Goal: Information Seeking & Learning: Learn about a topic

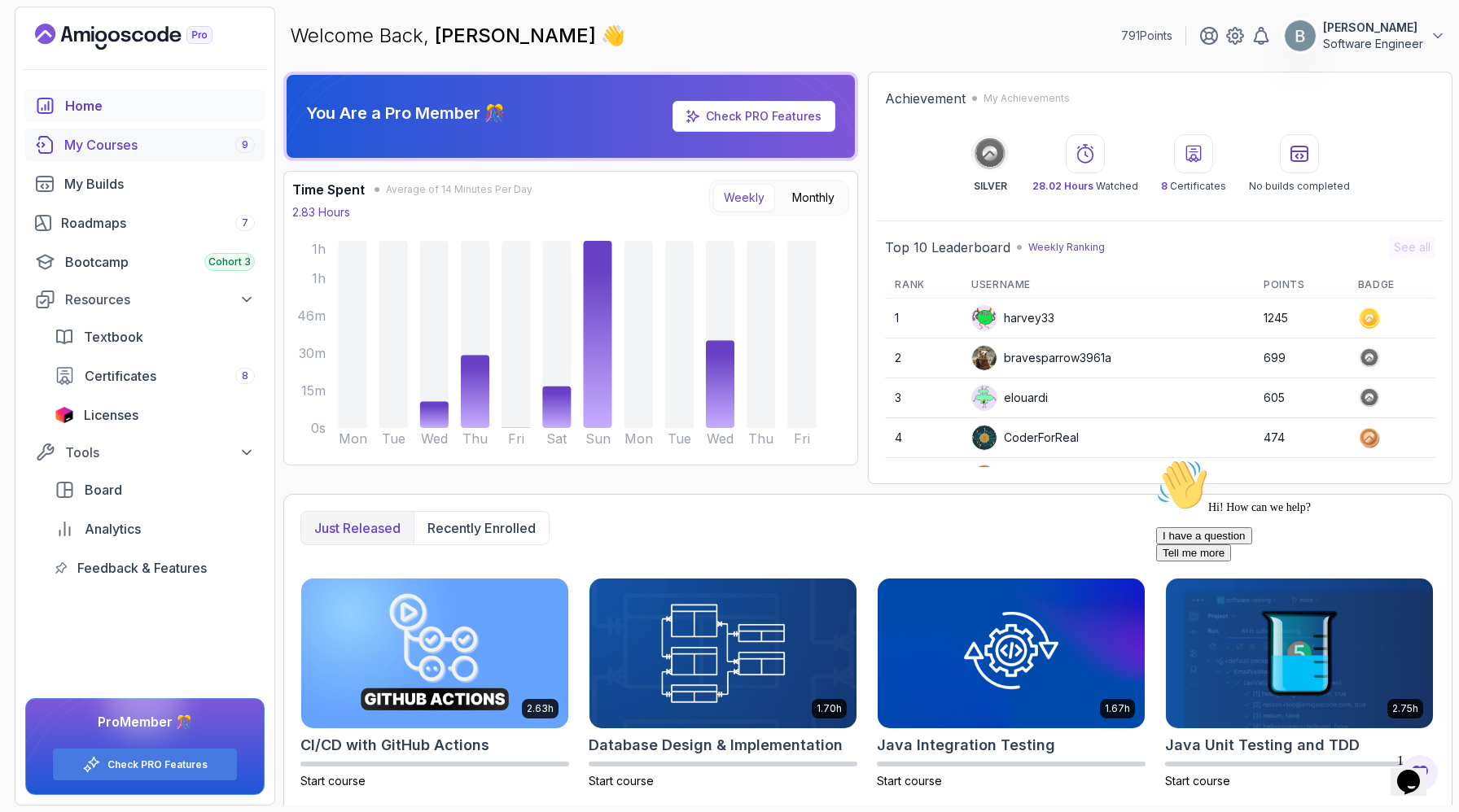
click at [140, 154] on div "My Courses 9" at bounding box center [160, 145] width 191 height 20
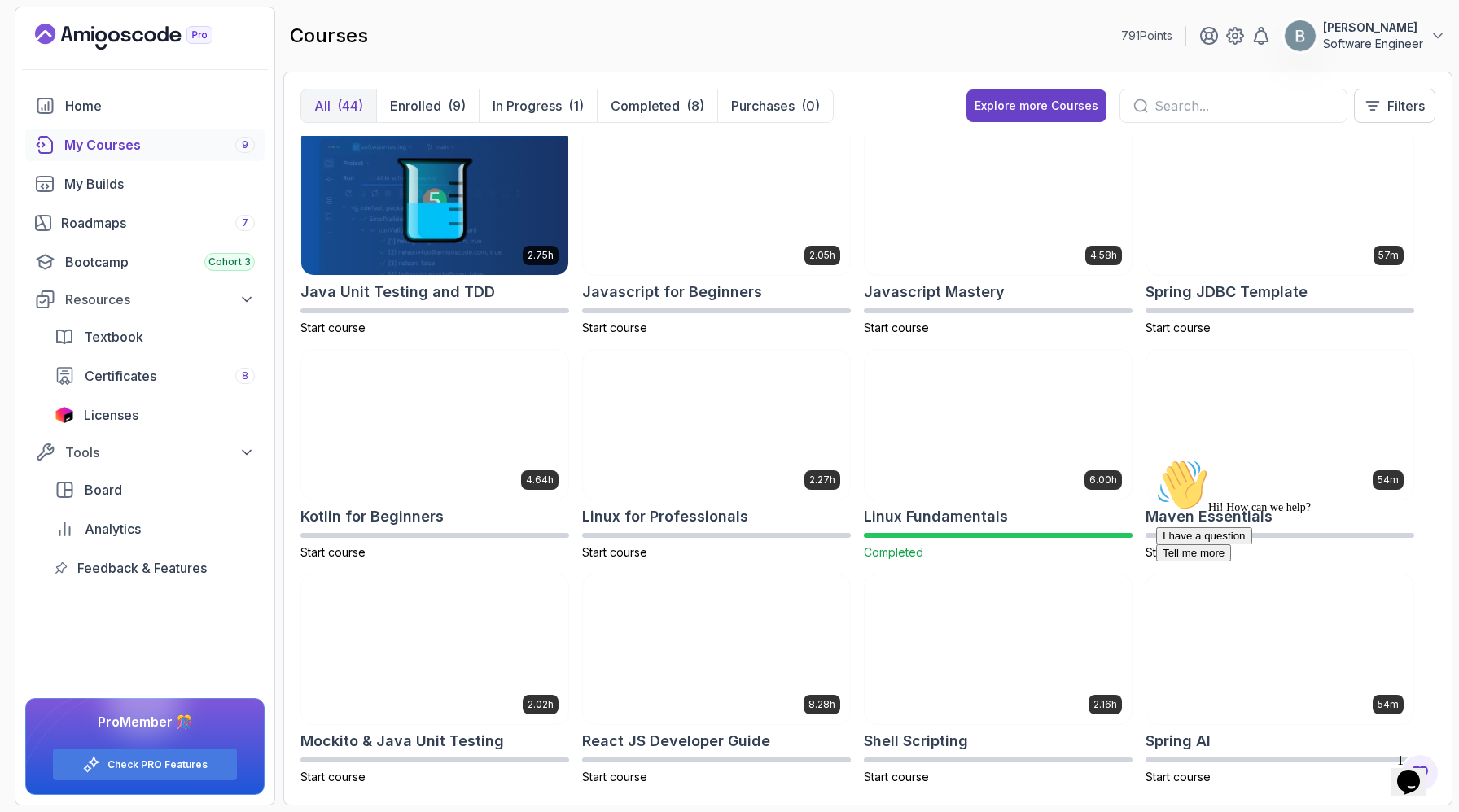
scroll to position [1363, 0]
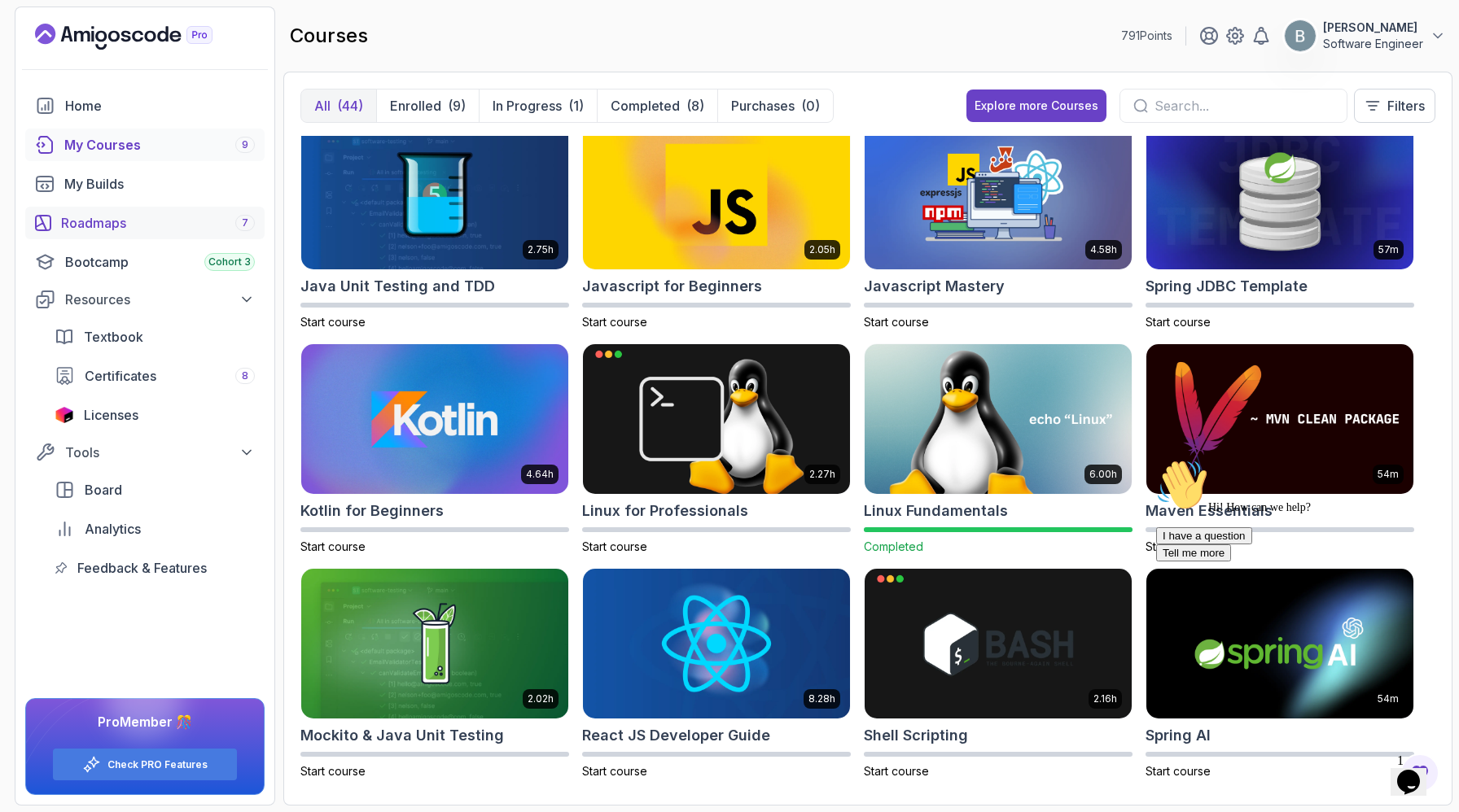
click at [138, 233] on div "Roadmaps 7" at bounding box center [159, 223] width 194 height 20
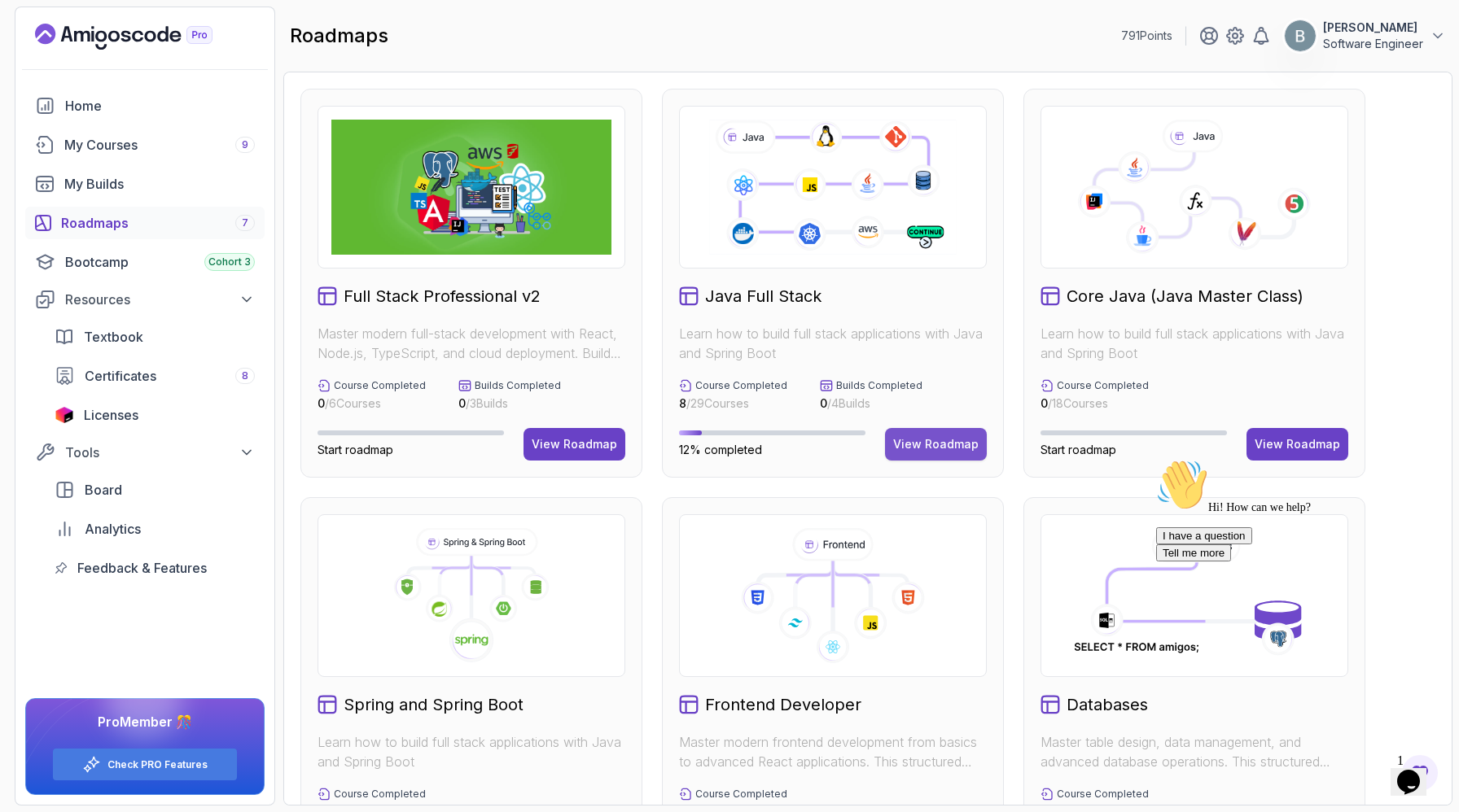
click at [923, 453] on div "View Roadmap" at bounding box center [935, 445] width 85 height 17
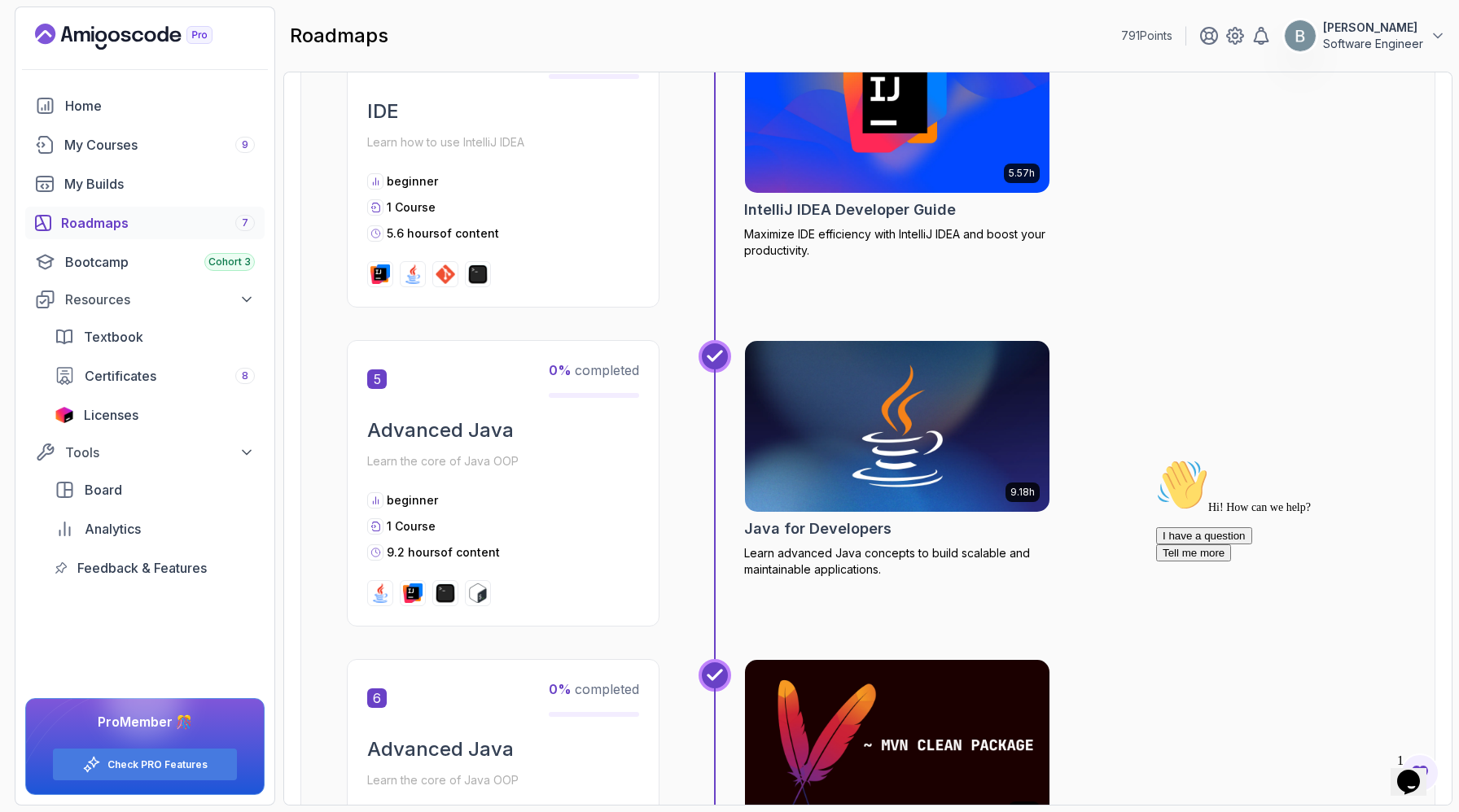
scroll to position [1586, 0]
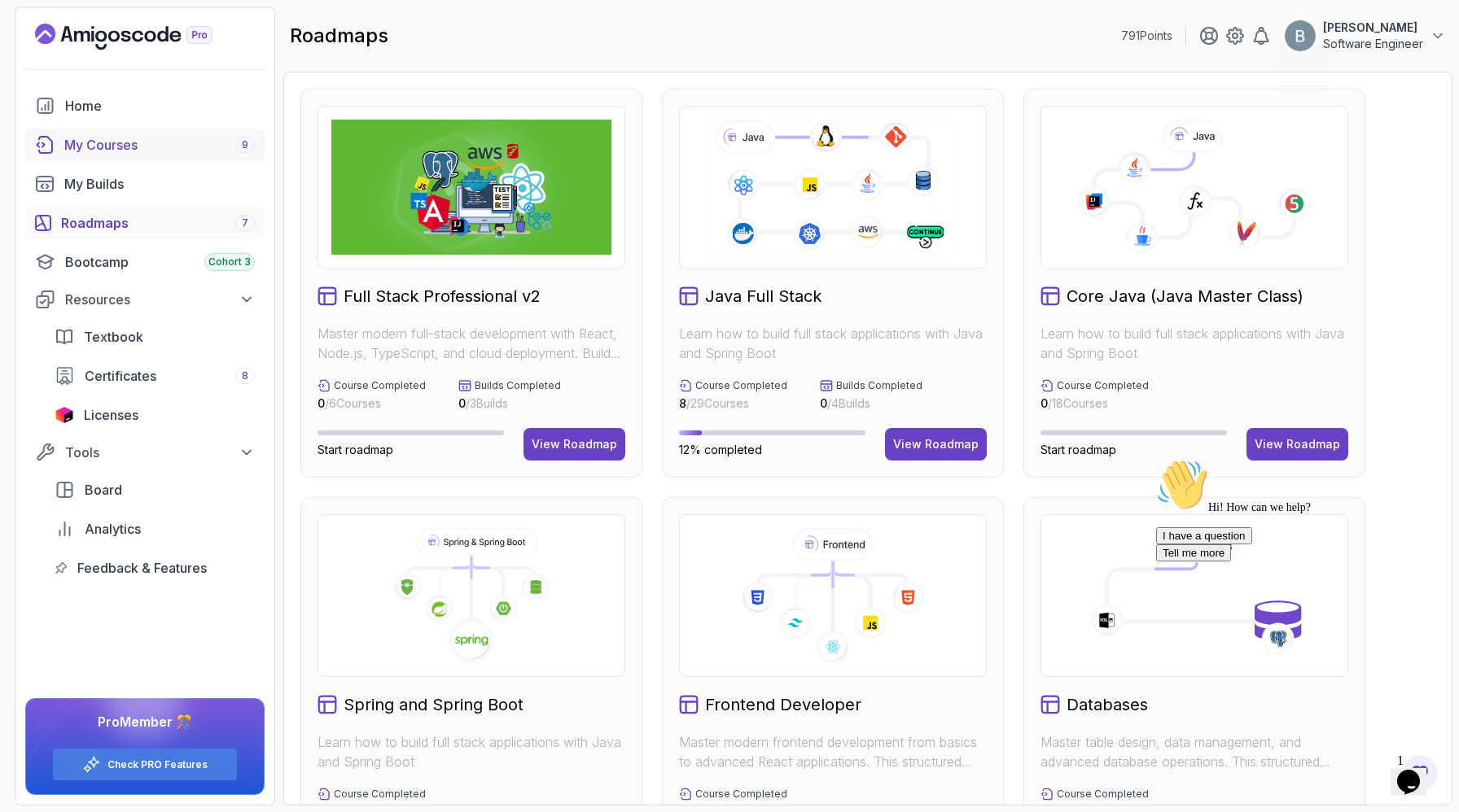
click at [148, 148] on div "My Courses 9" at bounding box center [160, 145] width 191 height 20
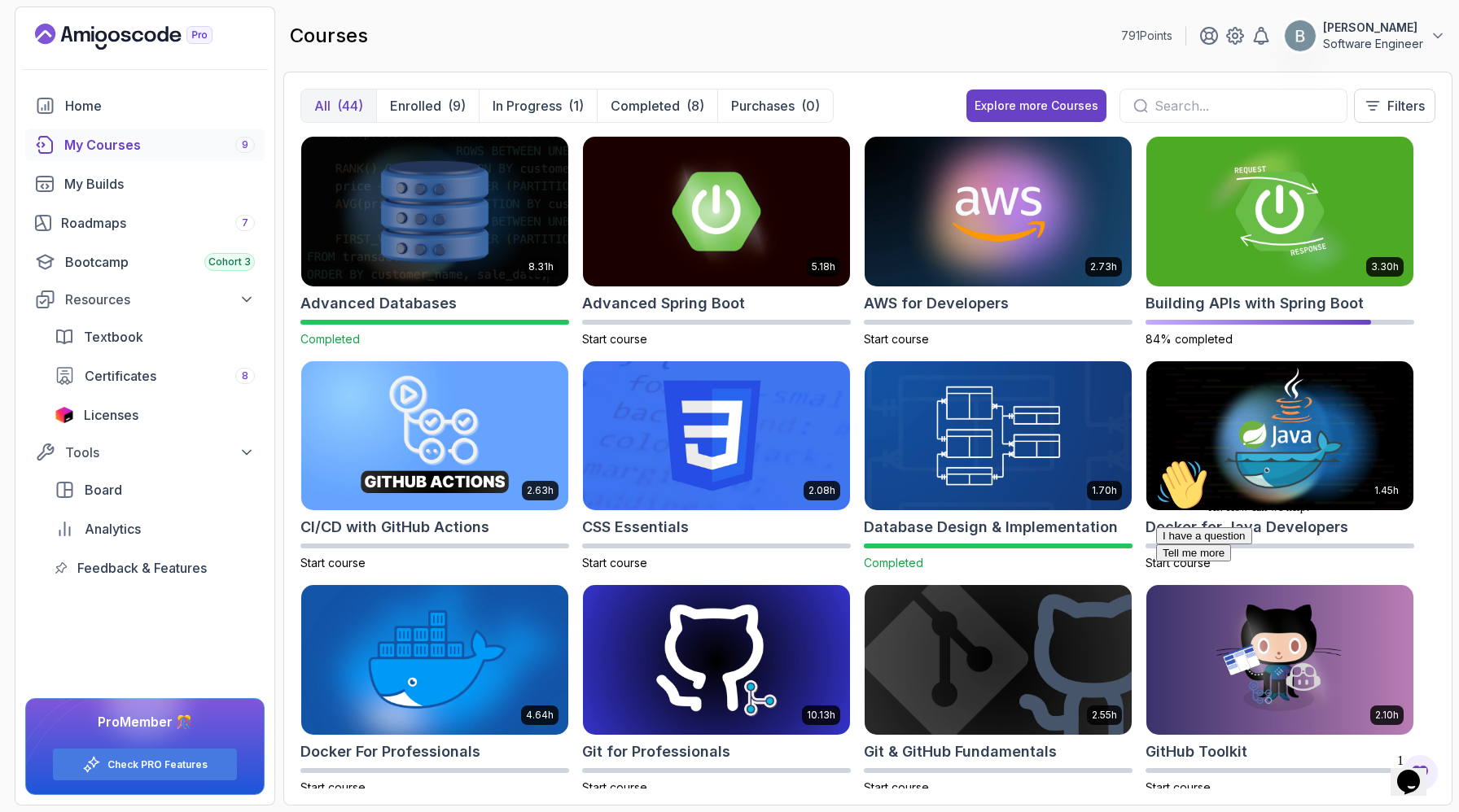
click at [1266, 115] on input "text" at bounding box center [1244, 106] width 179 height 20
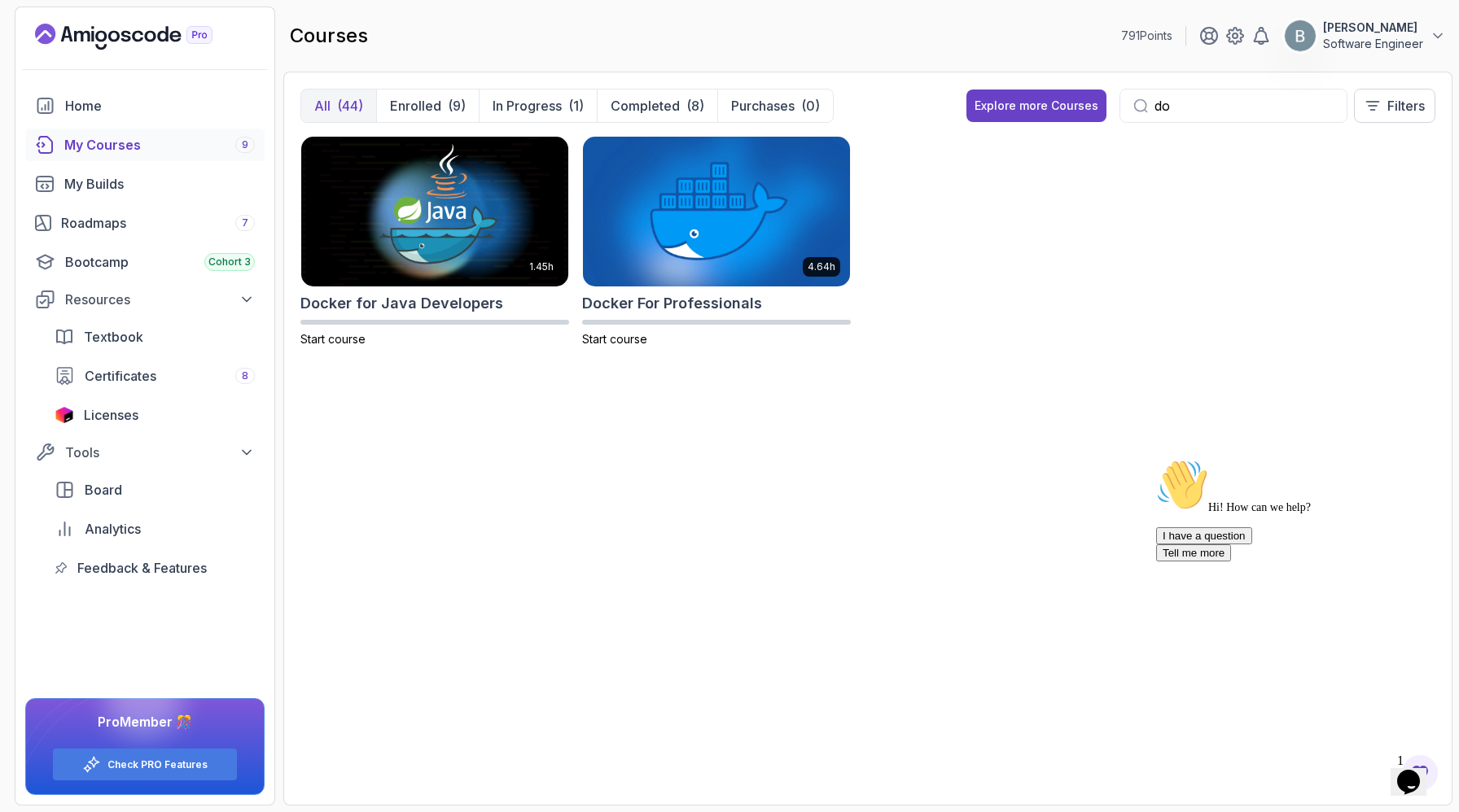
type input "d"
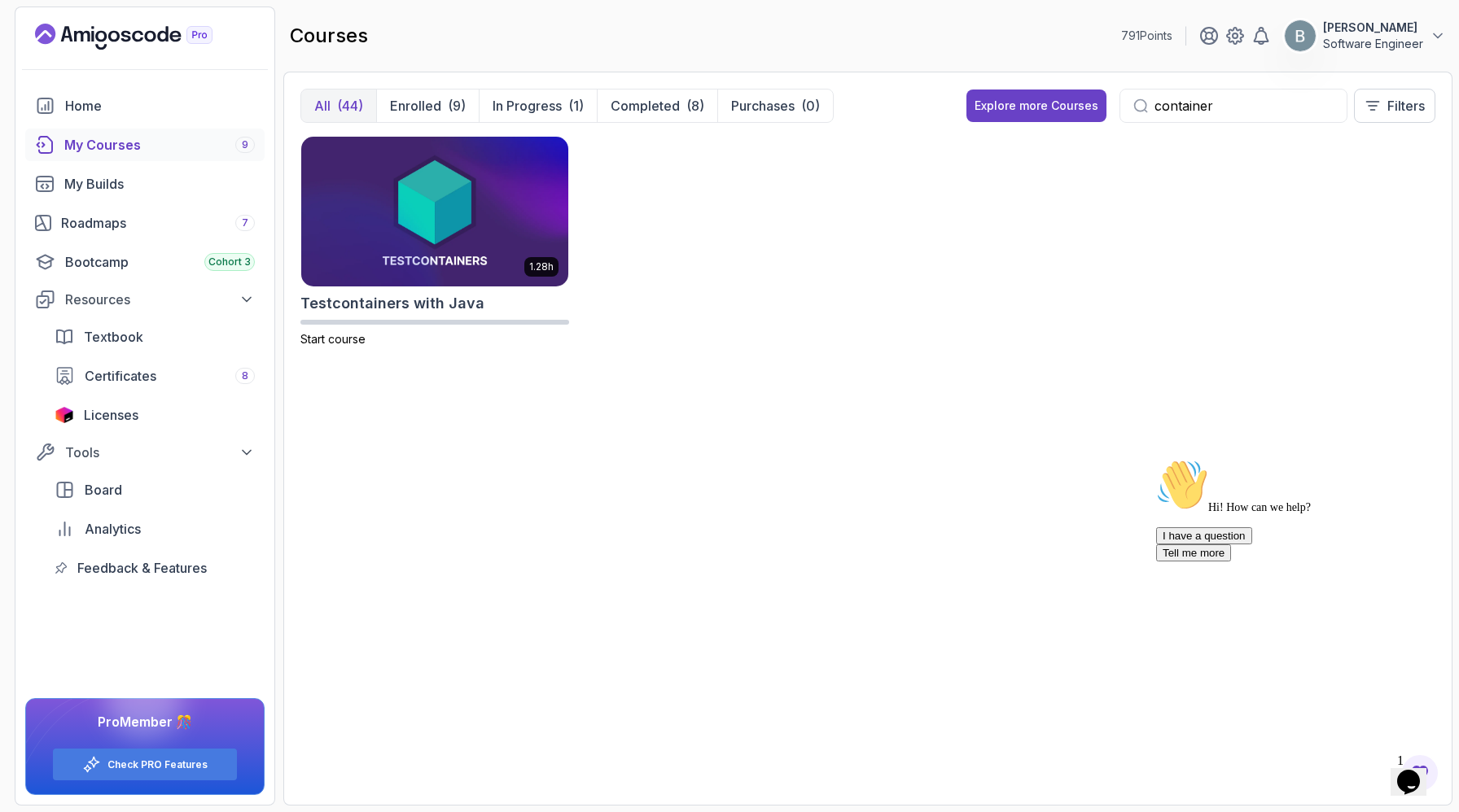
scroll to position [0, 6]
type input "c"
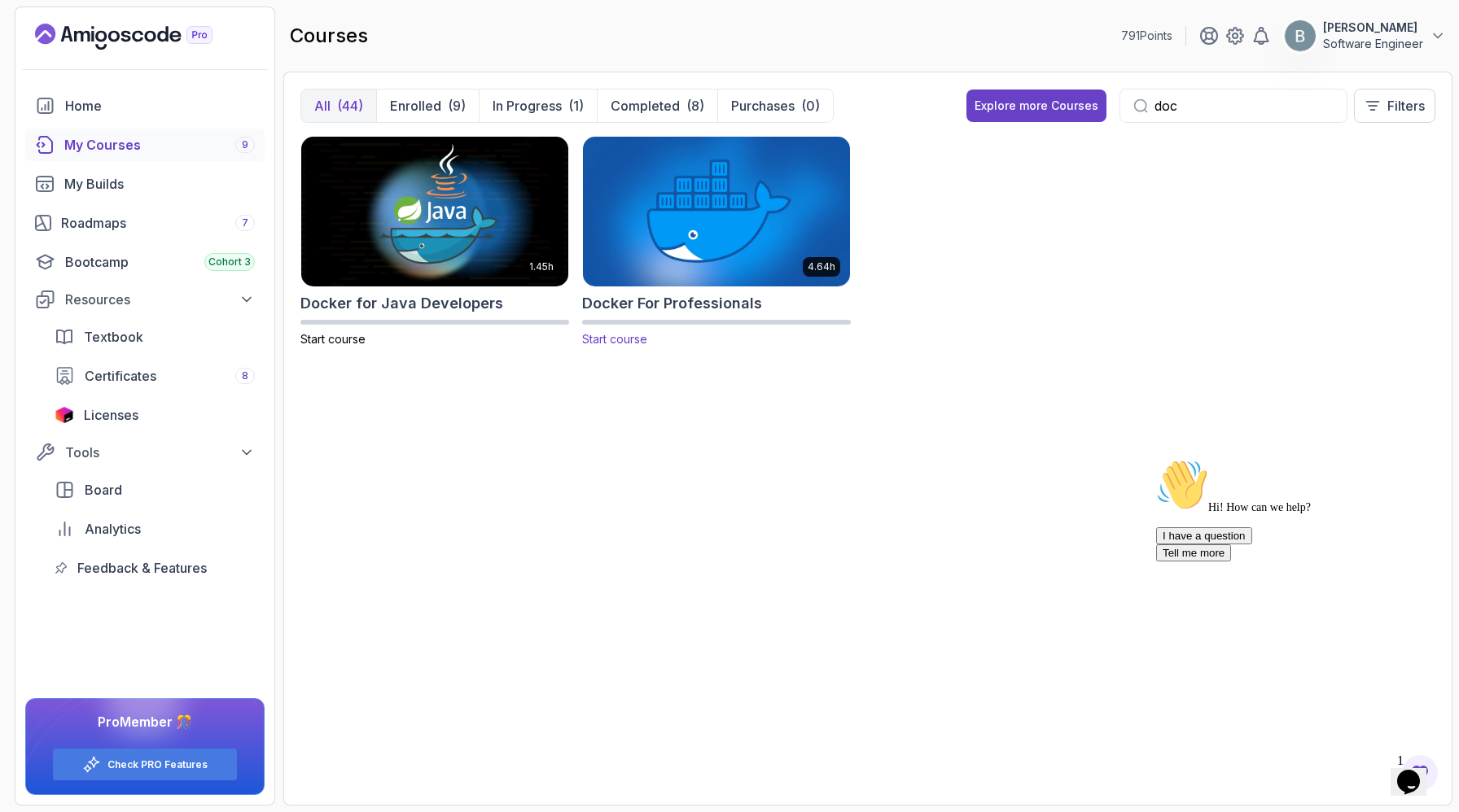
type input "doc"
click at [705, 212] on img at bounding box center [717, 211] width 281 height 157
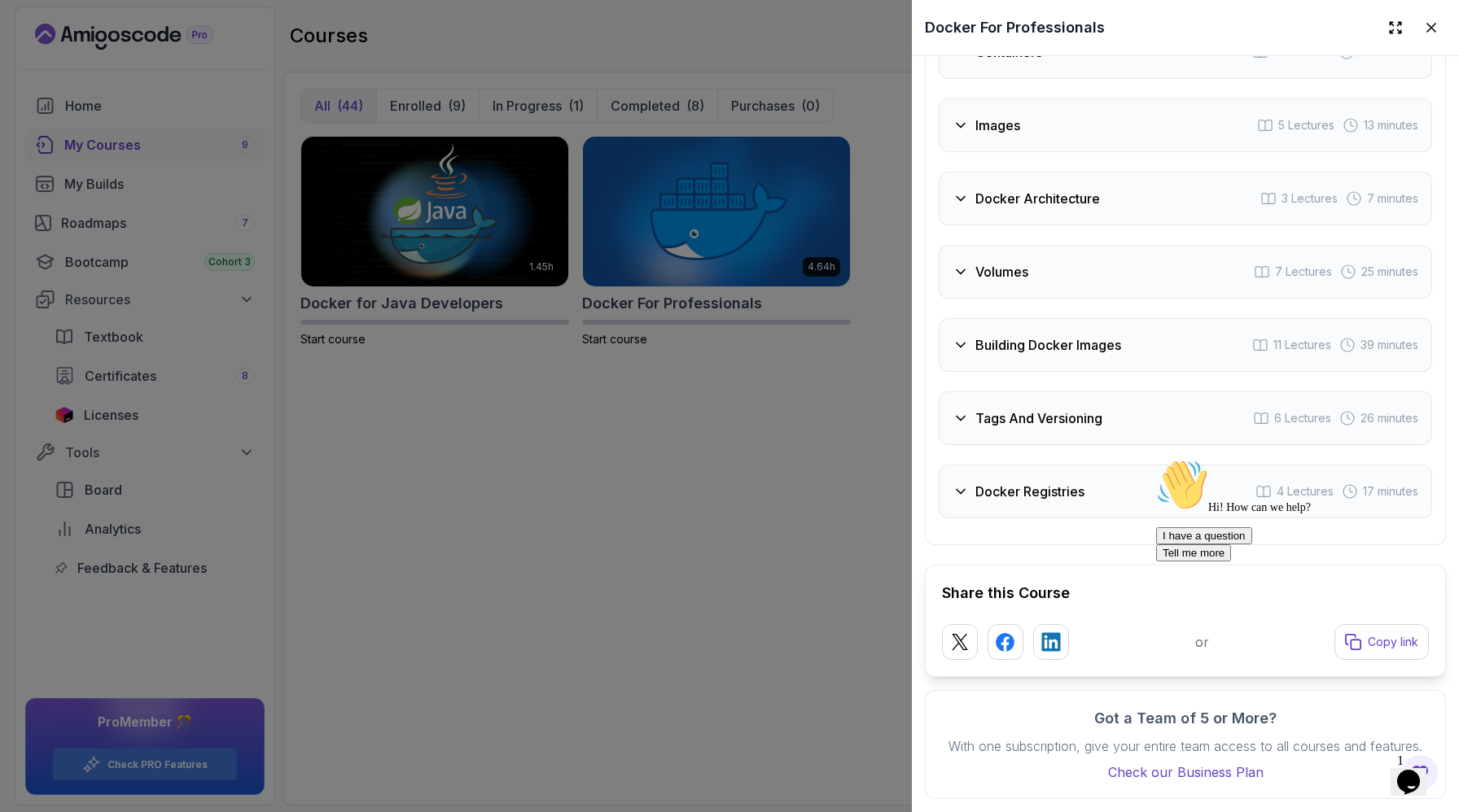
scroll to position [4703, 0]
click at [964, 79] on div "Containers 9 Lectures 40 minutes" at bounding box center [1185, 51] width 494 height 54
click at [947, 152] on div "Images 5 Lectures 13 minutes" at bounding box center [1185, 125] width 494 height 54
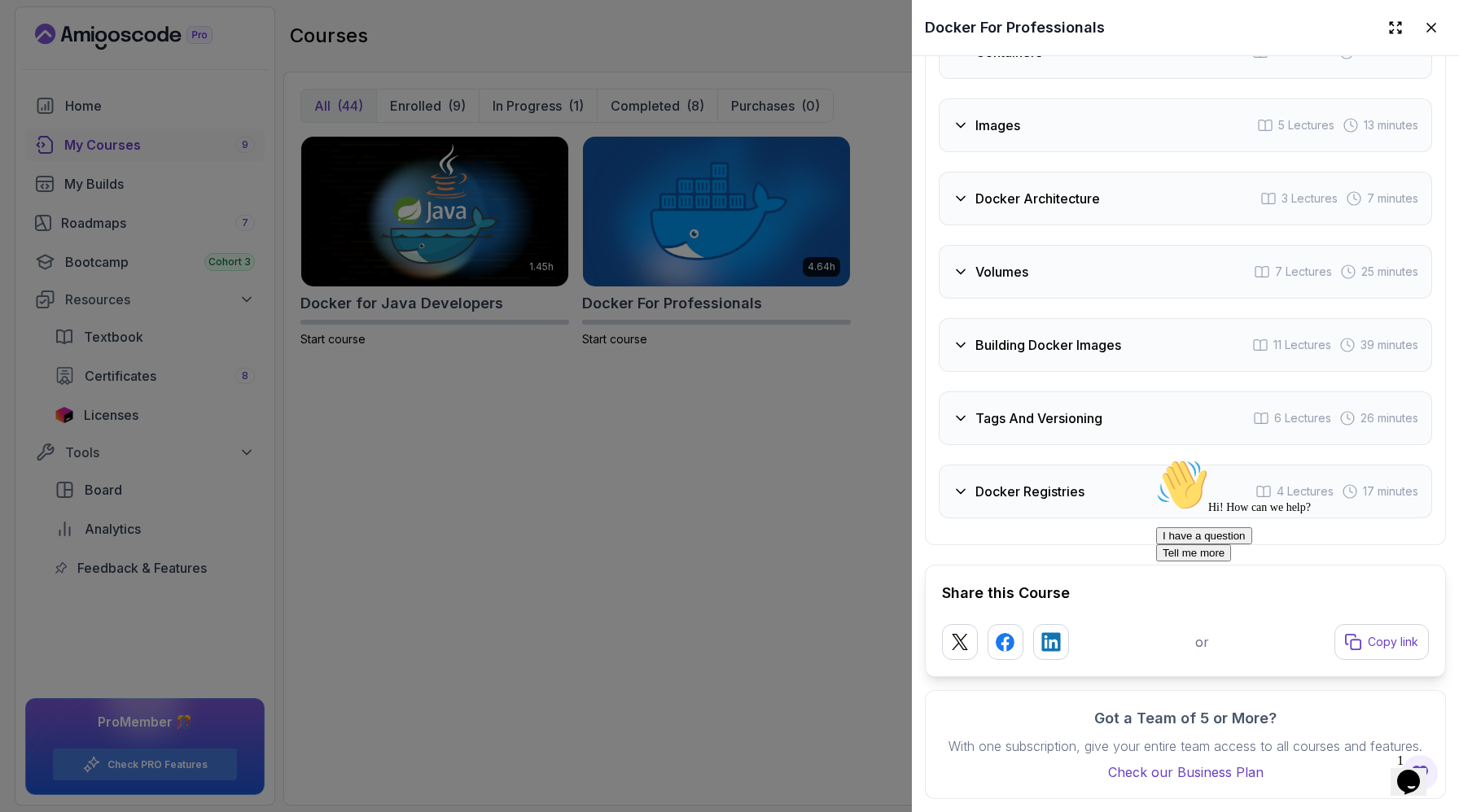
click at [975, 208] on h3 "Docker Architecture" at bounding box center [1037, 199] width 124 height 20
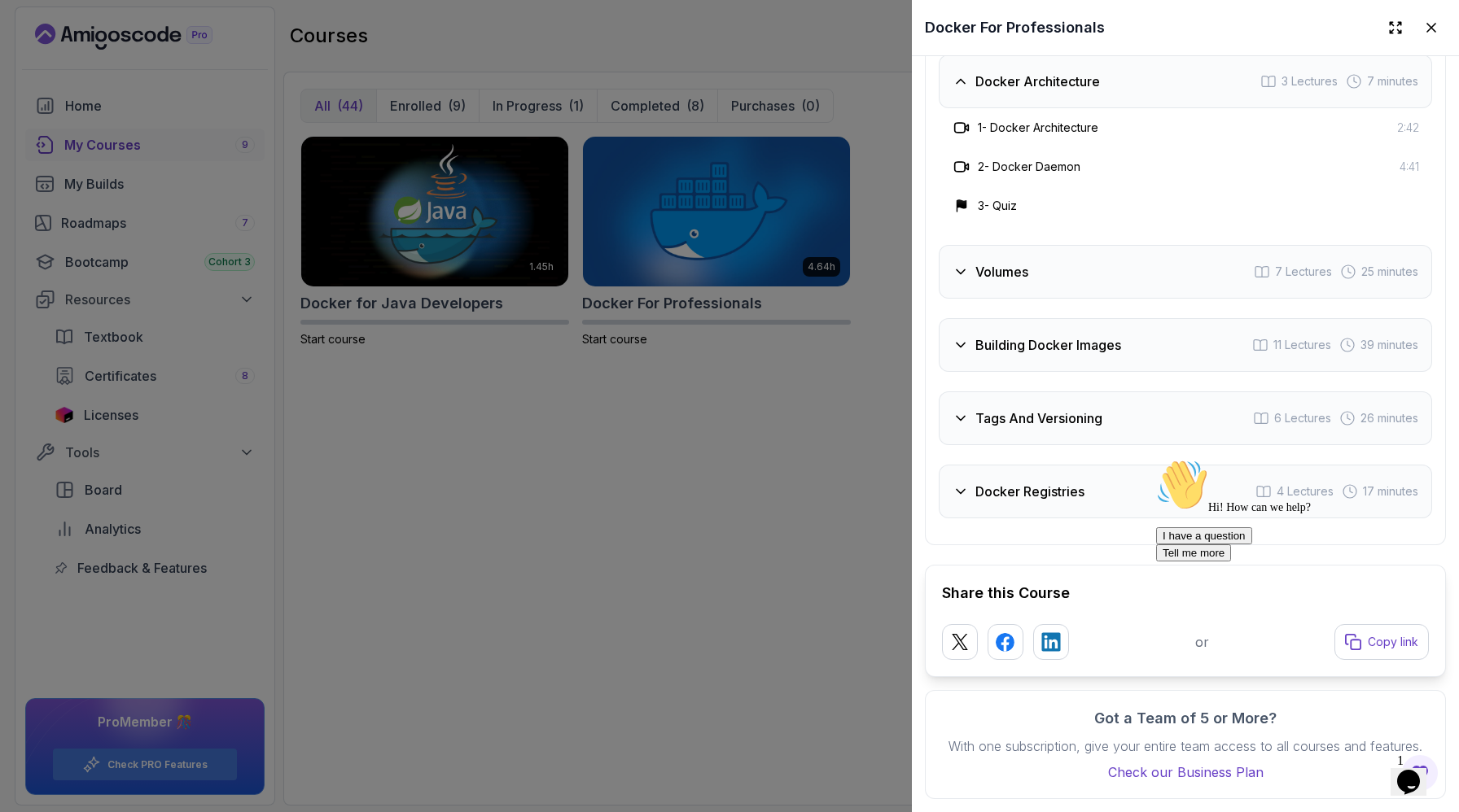
click at [975, 91] on h3 "Docker Architecture" at bounding box center [1037, 81] width 124 height 20
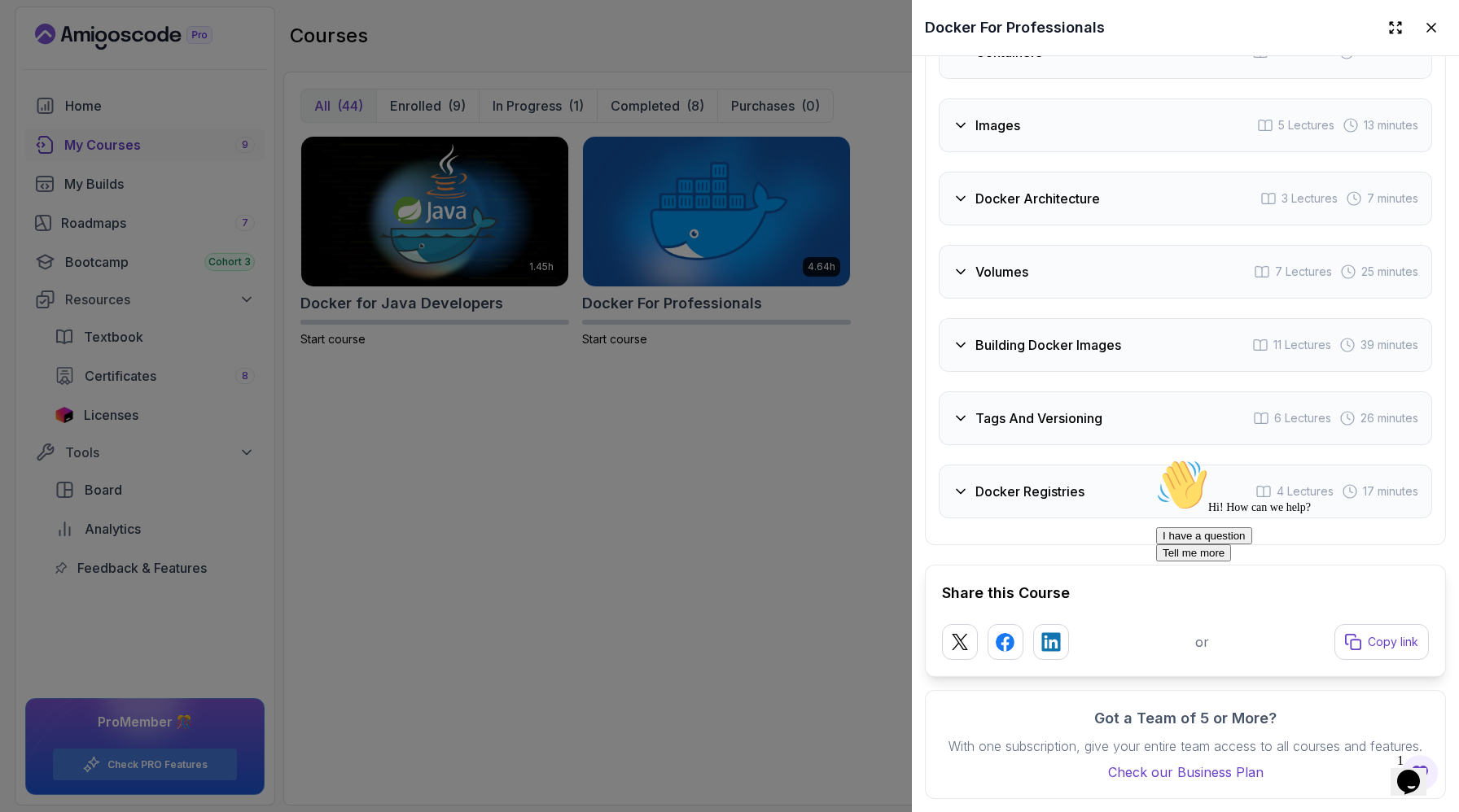
scroll to position [5015, 0]
click at [975, 482] on h3 "Docker Registries" at bounding box center [1029, 492] width 109 height 20
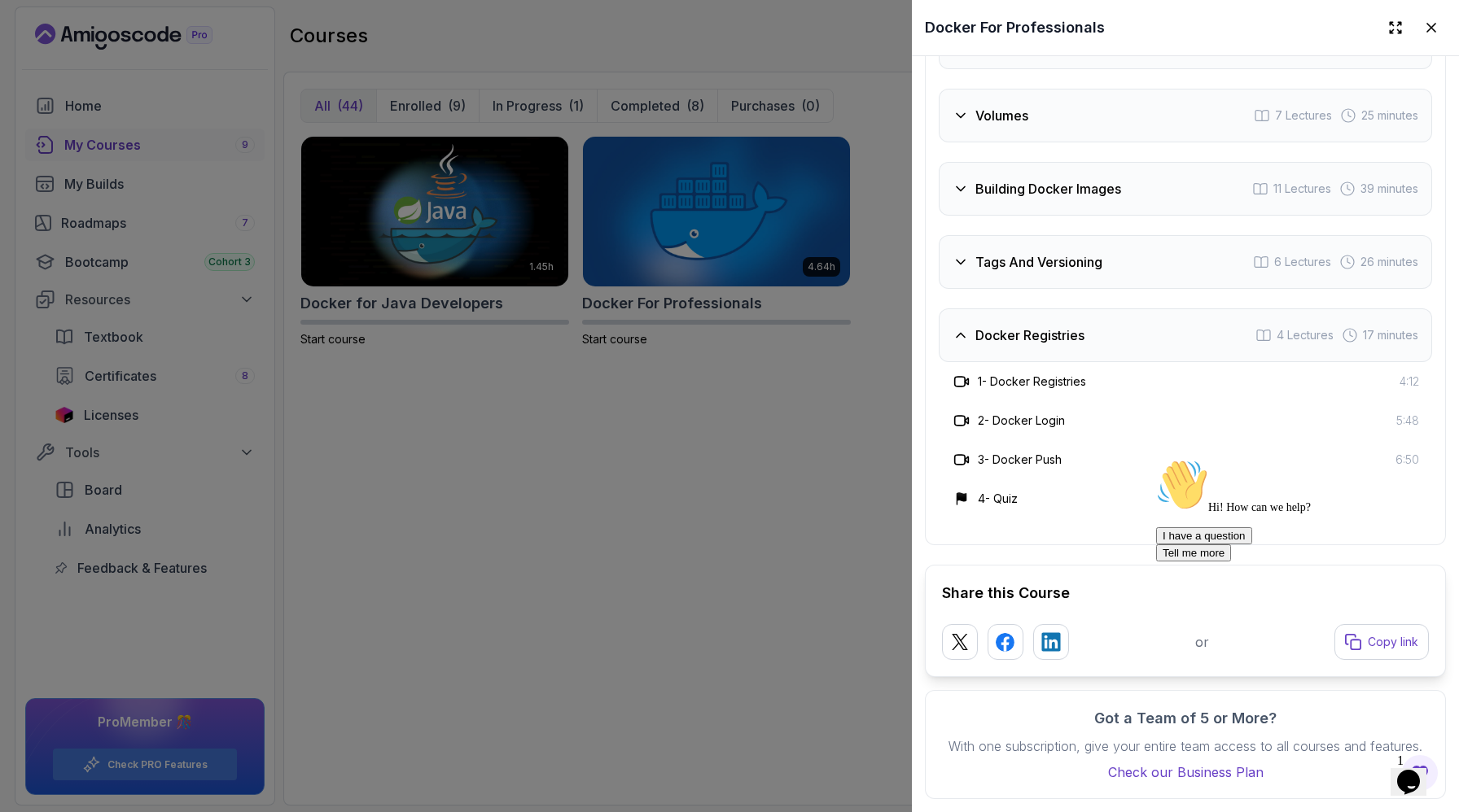
click at [975, 345] on h3 "Docker Registries" at bounding box center [1029, 335] width 109 height 20
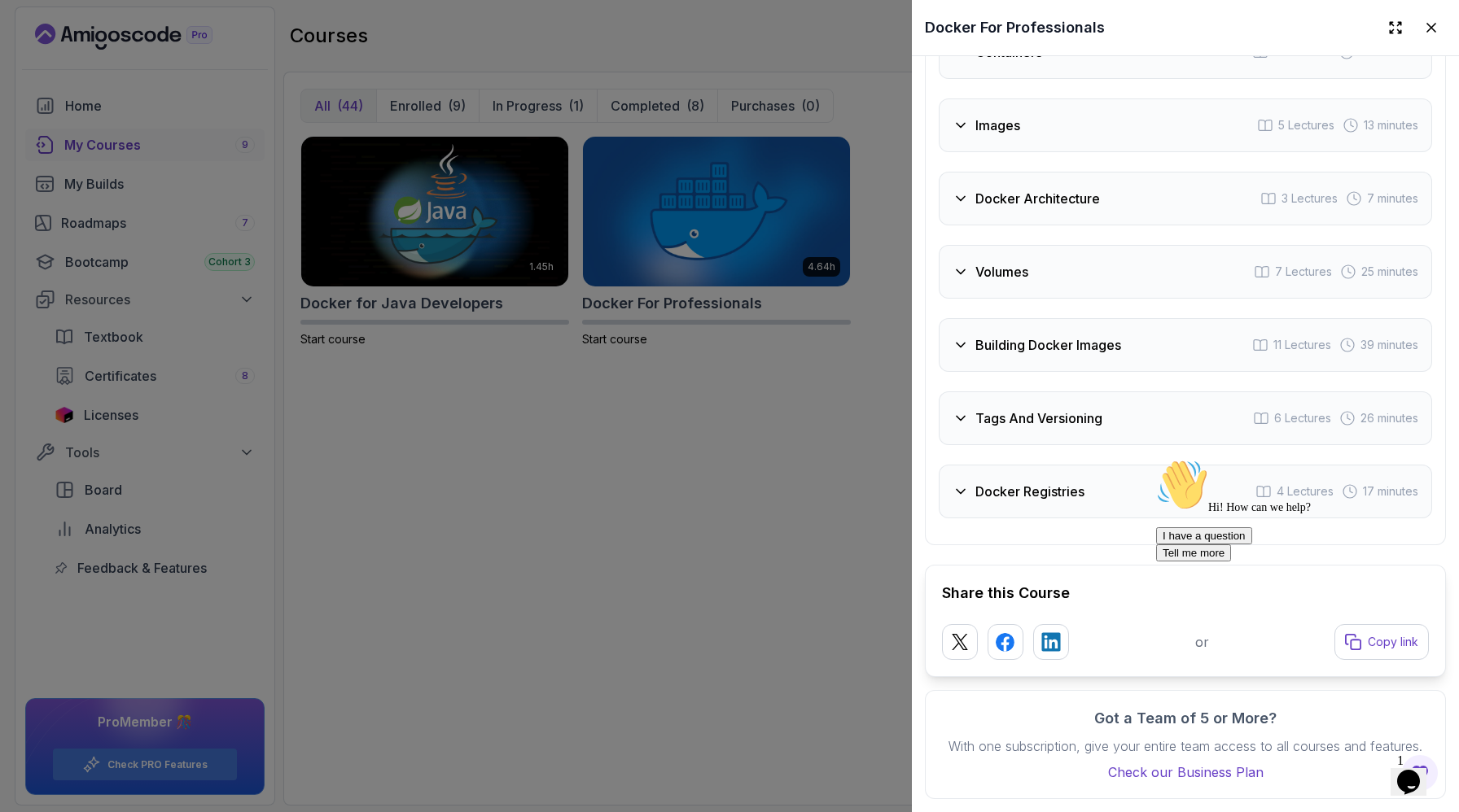
click at [977, 409] on h3 "Tags And Versioning" at bounding box center [1038, 419] width 127 height 20
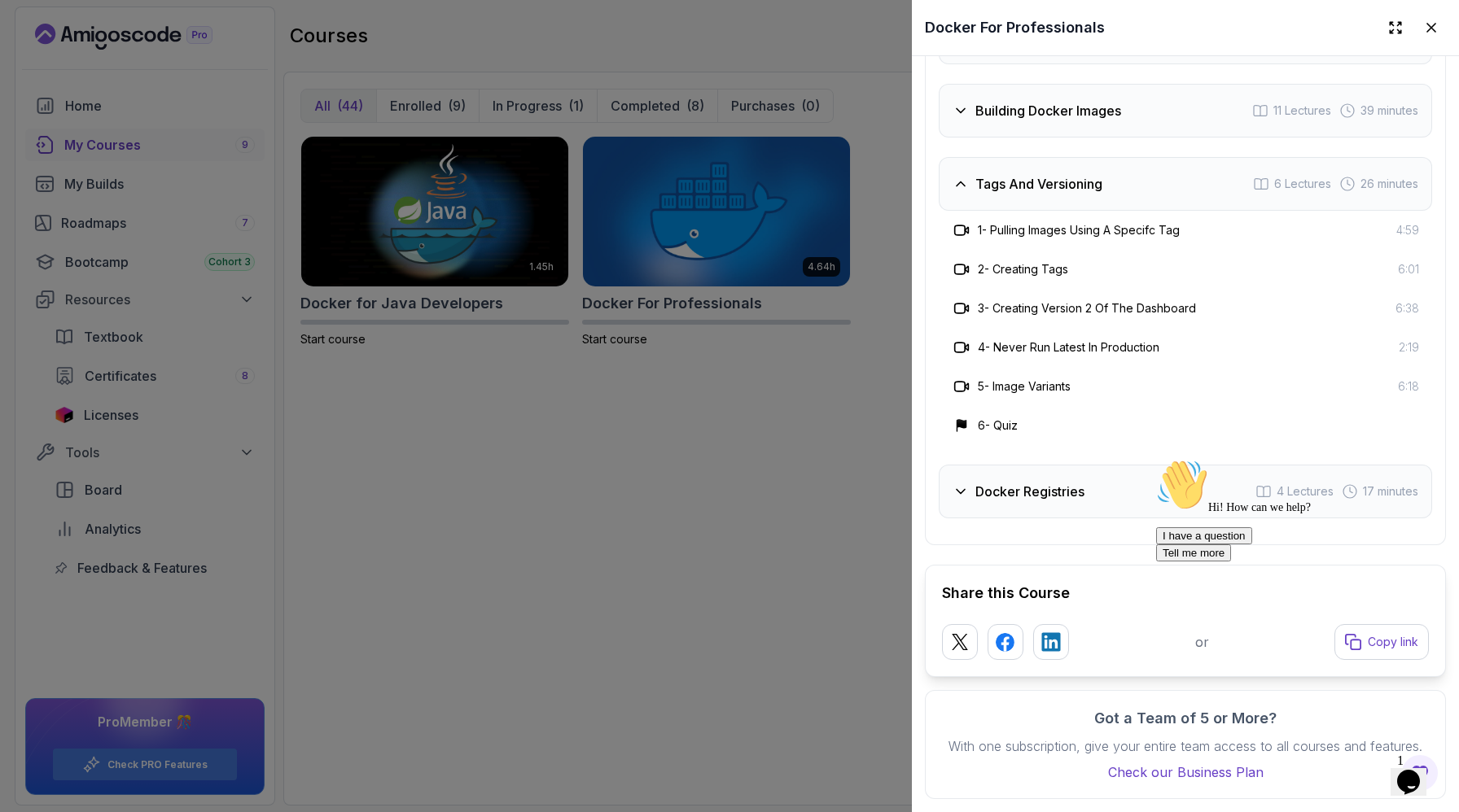
click at [977, 194] on h3 "Tags And Versioning" at bounding box center [1038, 184] width 127 height 20
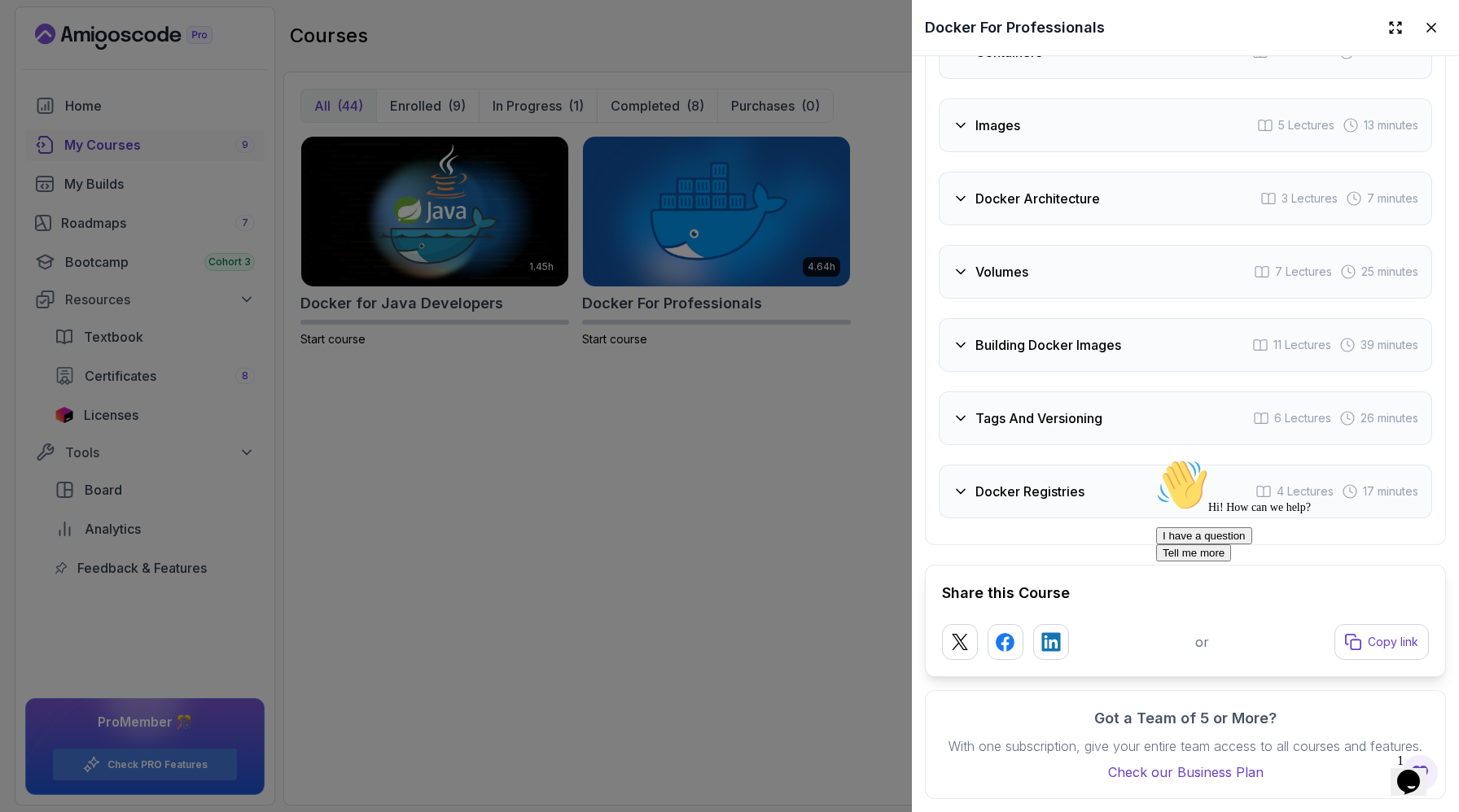
click at [996, 318] on div "Building Docker Images 11 Lectures 39 minutes" at bounding box center [1185, 345] width 494 height 54
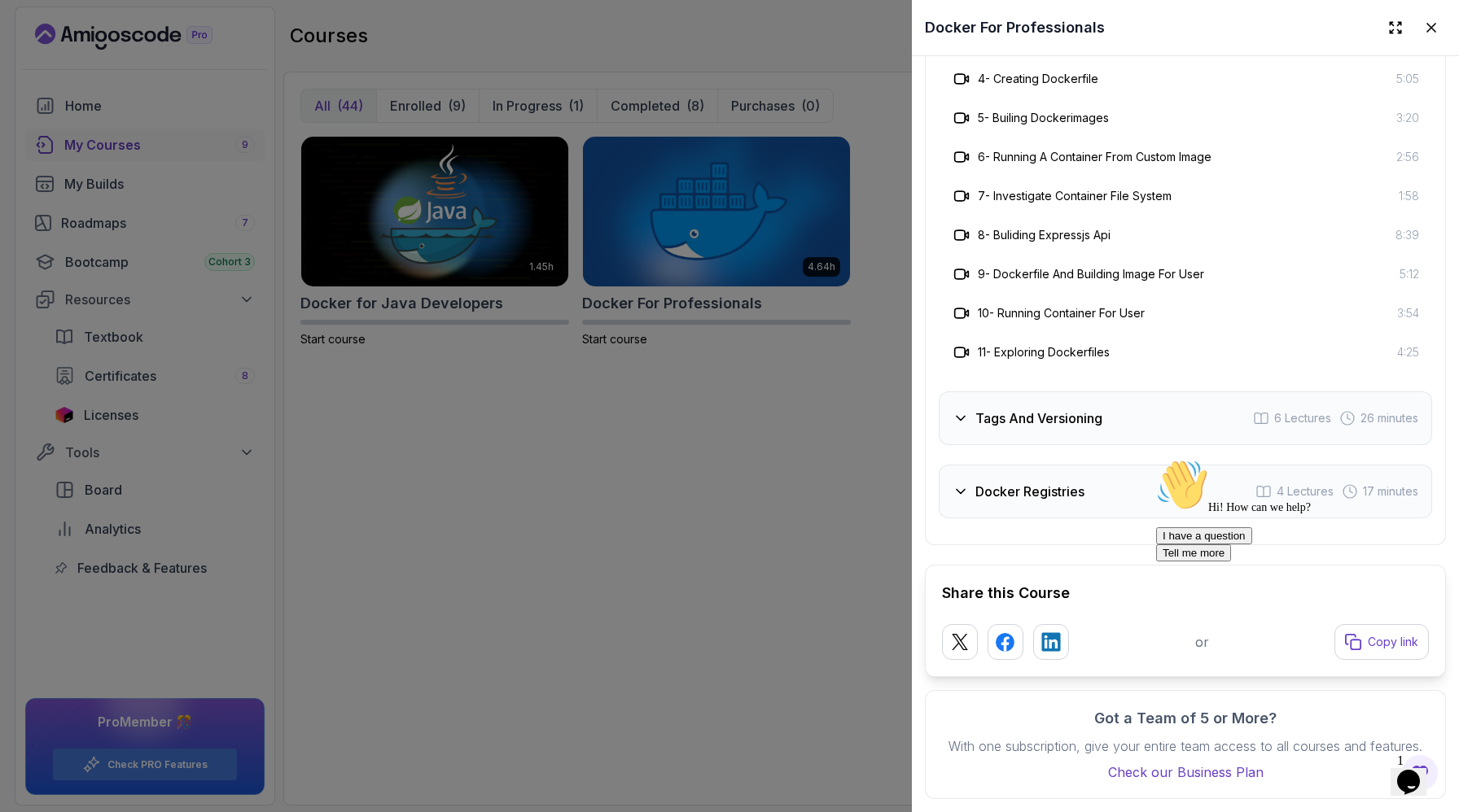
scroll to position [4897, 0]
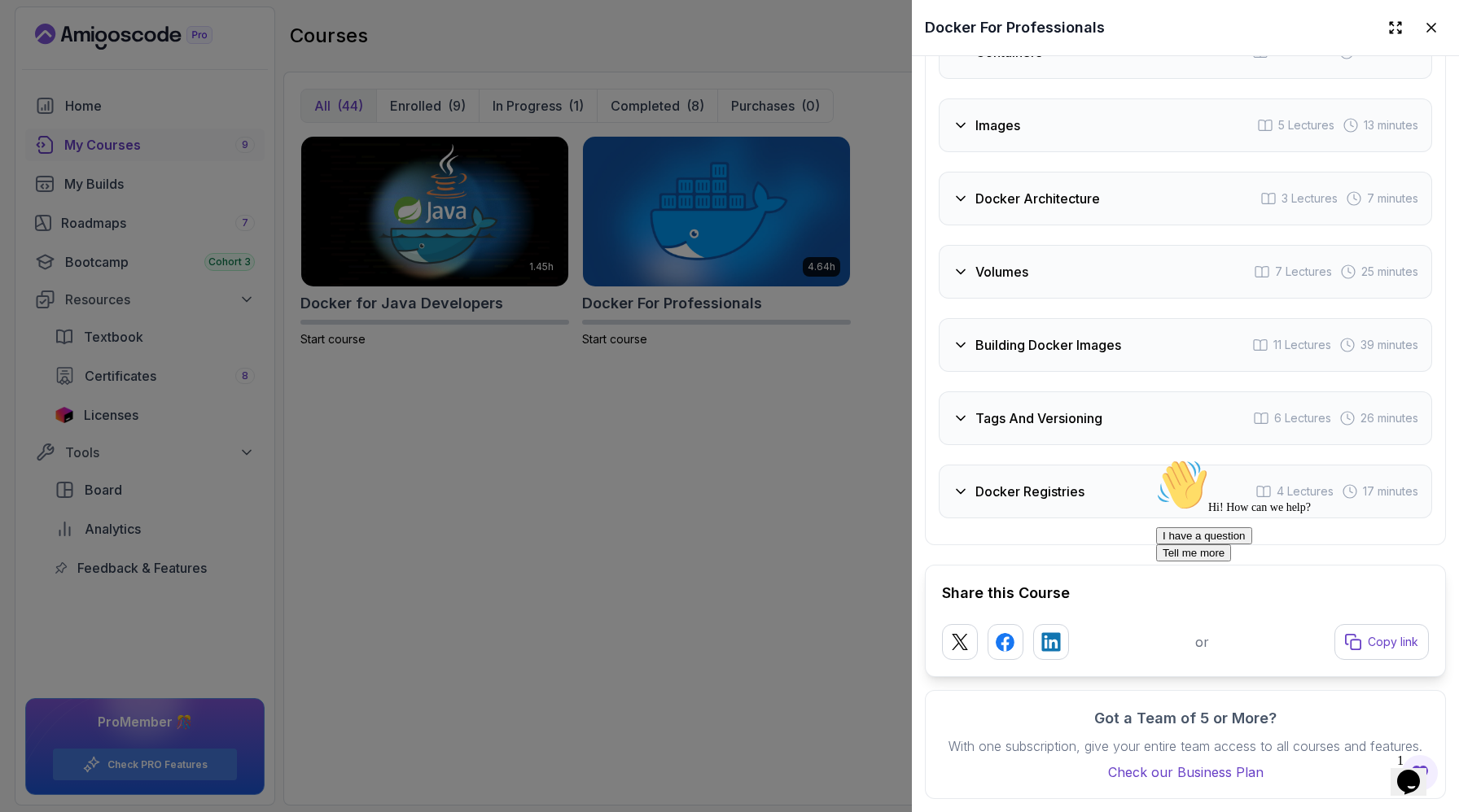
click at [966, 272] on div "Volumes 7 Lectures 25 minutes" at bounding box center [1185, 271] width 494 height 54
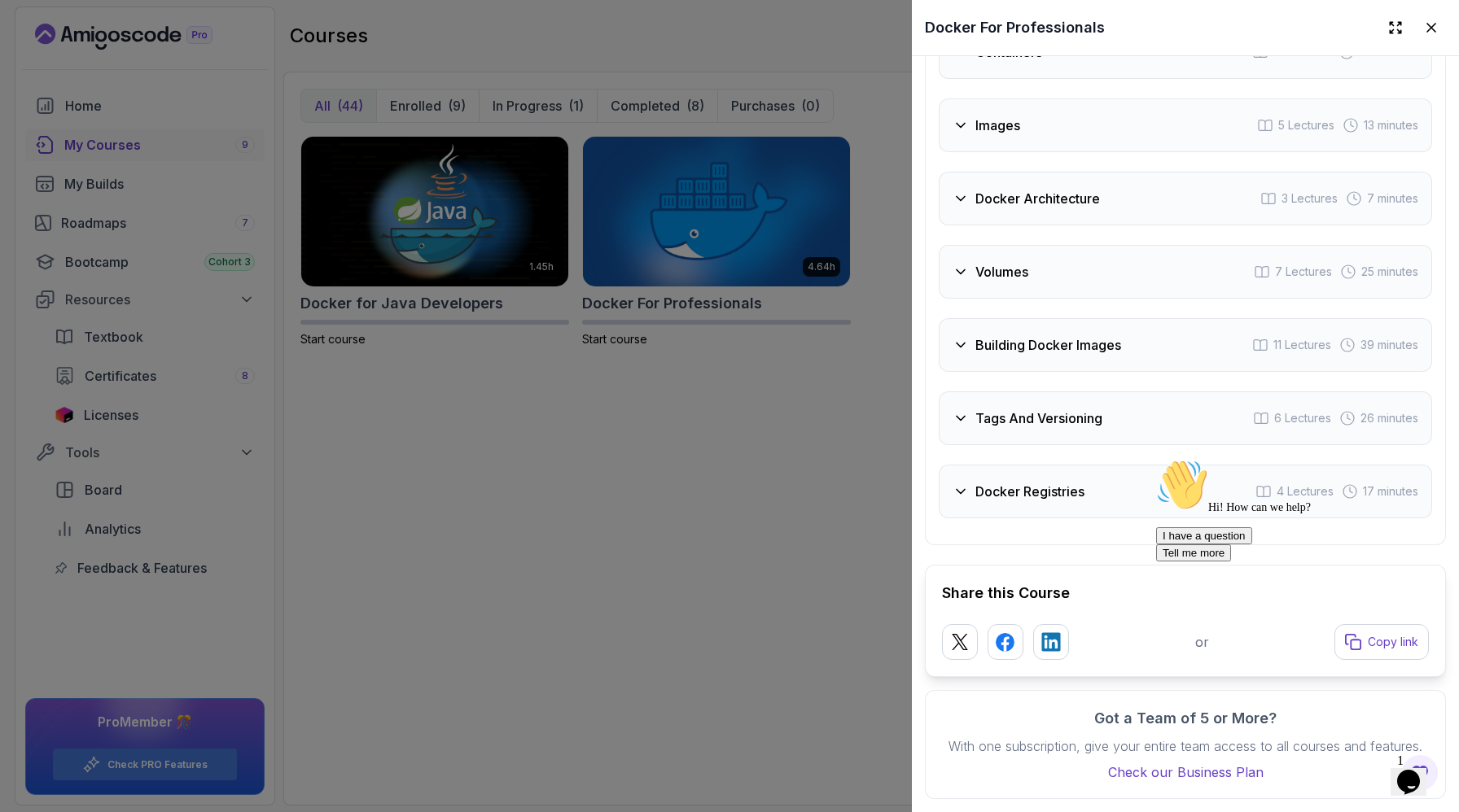
click at [994, 172] on div "Docker Architecture 3 Lectures 7 minutes" at bounding box center [1185, 198] width 494 height 54
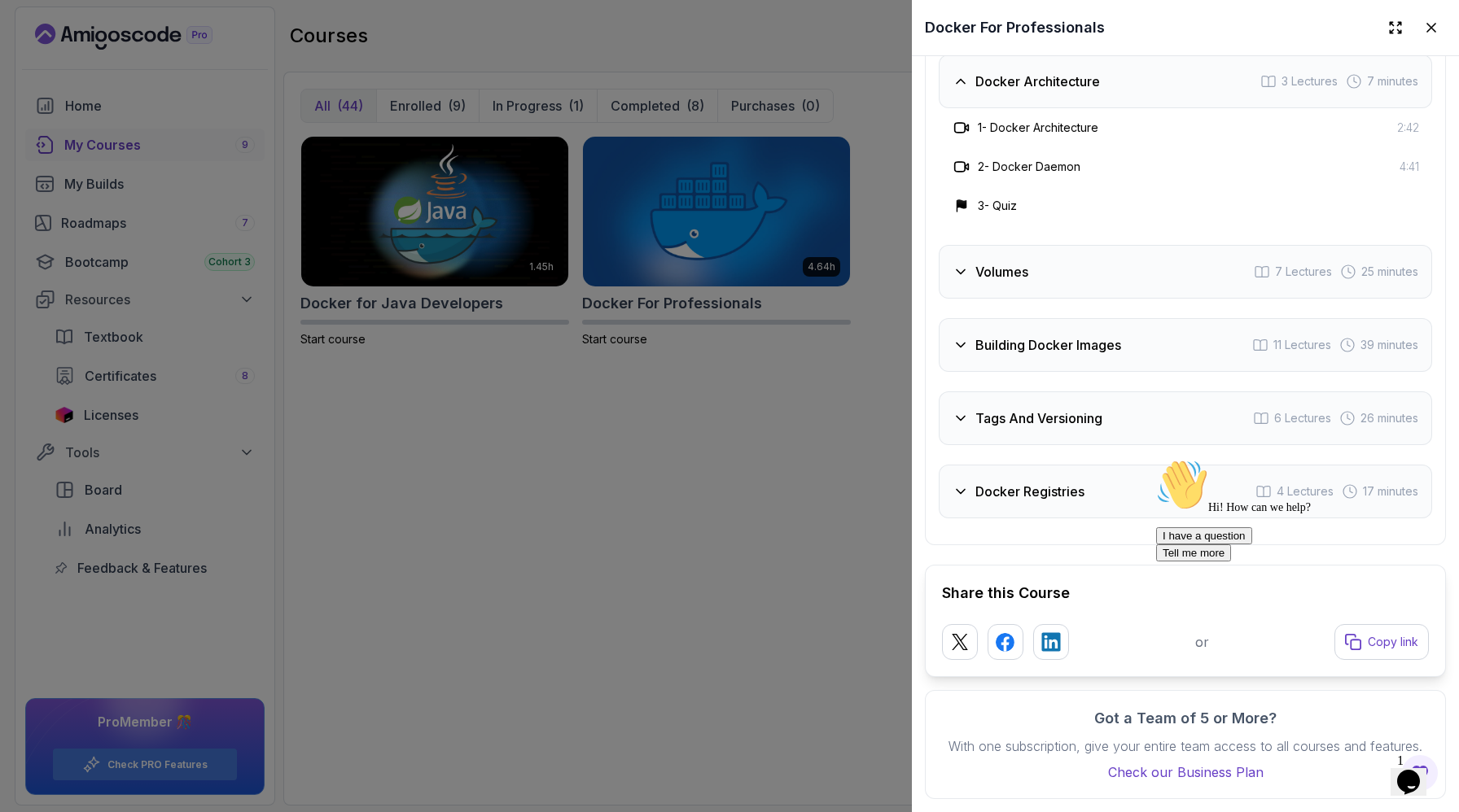
scroll to position [4758, 0]
click at [939, 35] on div "Images 5 Lectures 13 minutes" at bounding box center [1185, 7] width 494 height 54
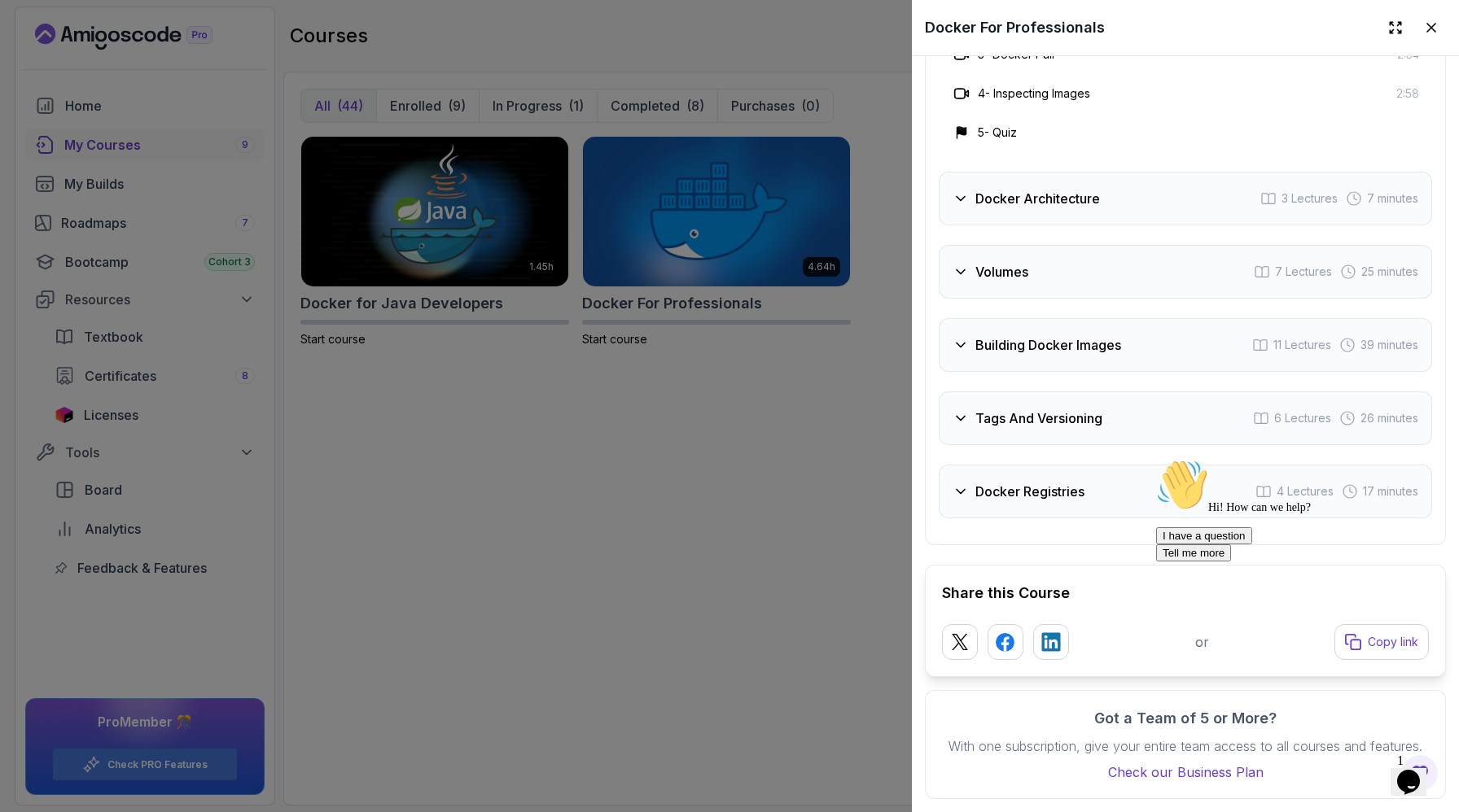
scroll to position [4672, 0]
click at [686, 492] on div at bounding box center [730, 406] width 1459 height 812
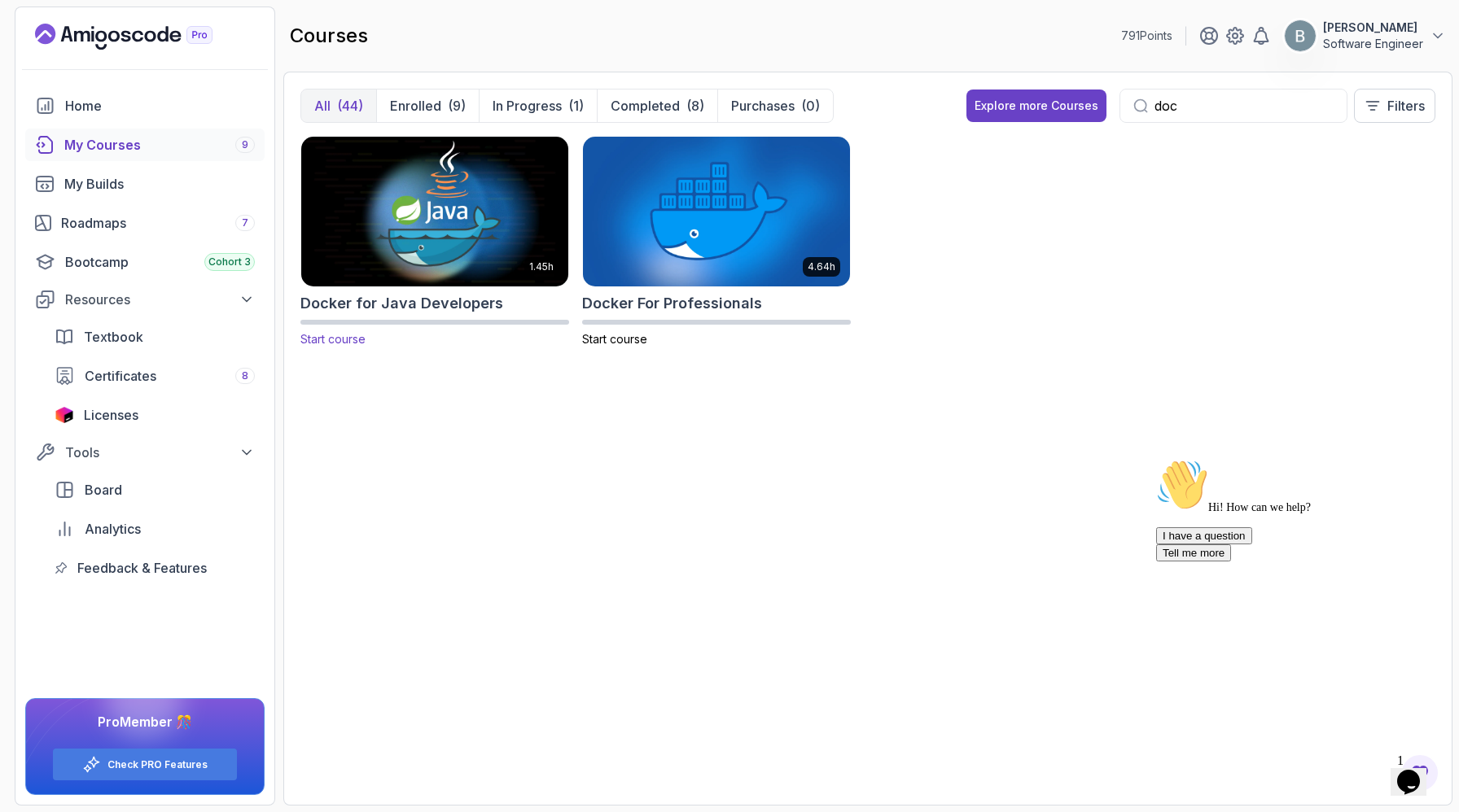
click at [469, 253] on img at bounding box center [435, 211] width 281 height 157
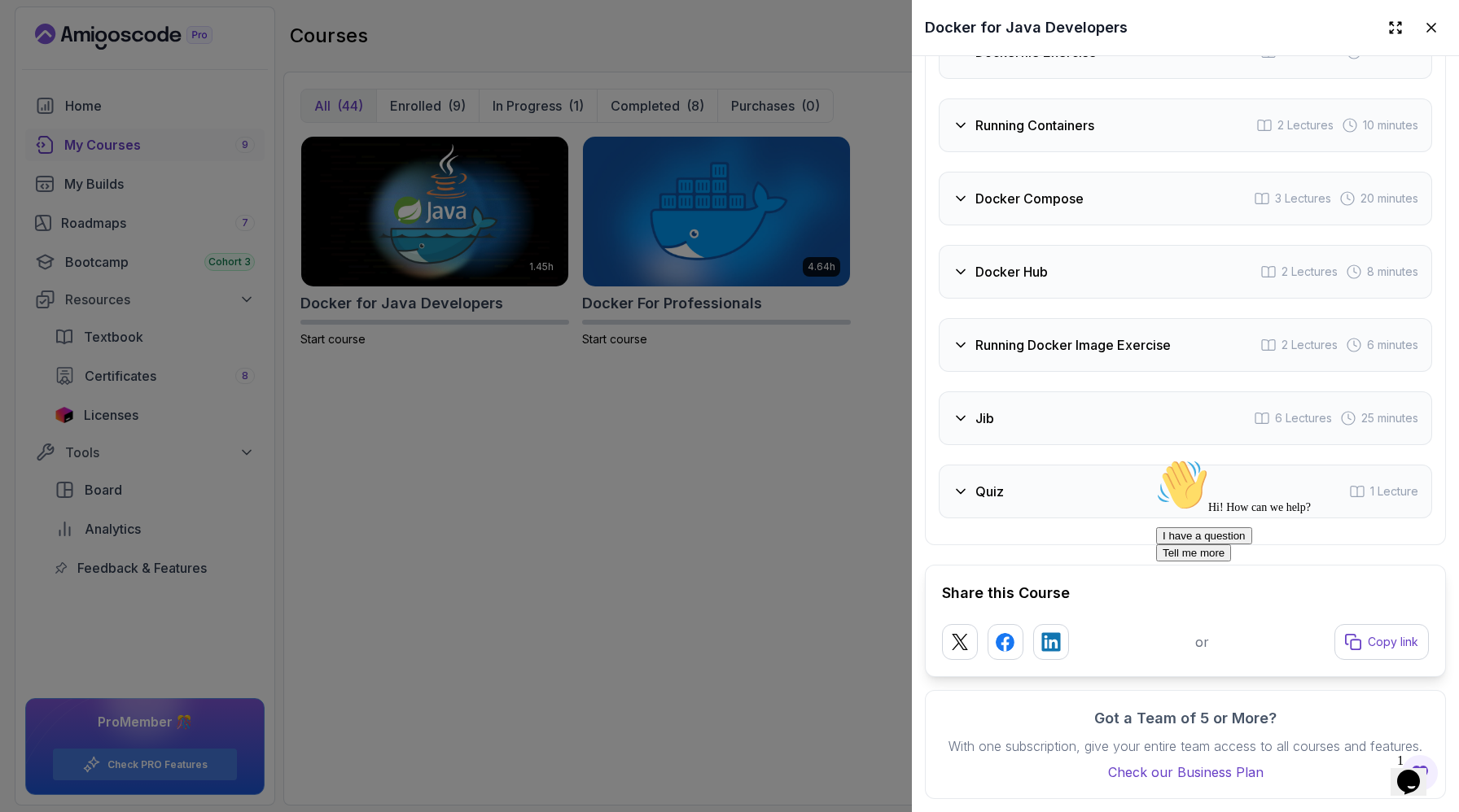
scroll to position [3319, 0]
click at [975, 62] on h3 "Dockerfile Exercise" at bounding box center [1036, 52] width 121 height 20
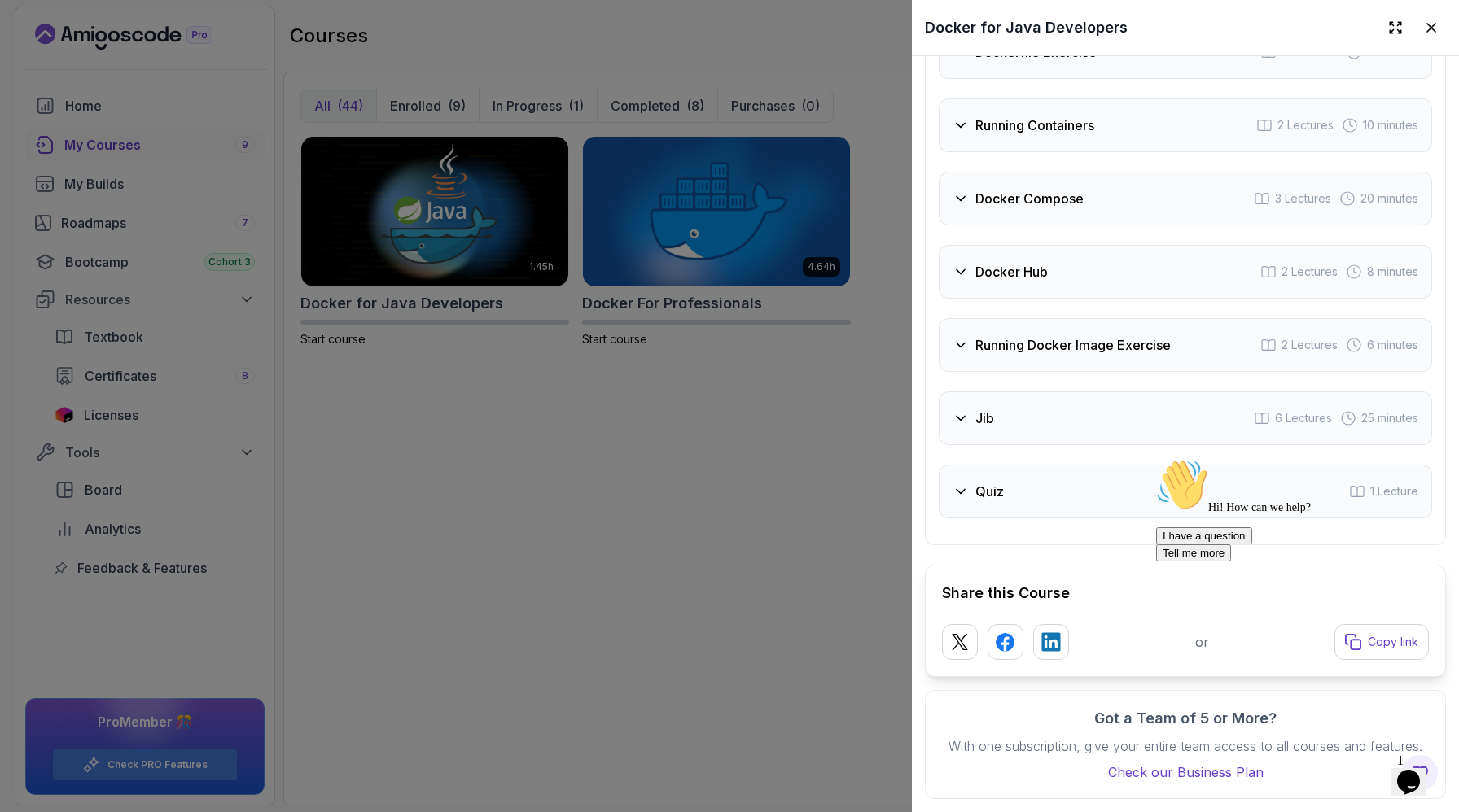
click at [939, 79] on div "Dockerfile Exercise 2 Lectures 6 minutes" at bounding box center [1185, 51] width 494 height 54
click at [975, 135] on h3 "Running Containers" at bounding box center [1034, 125] width 119 height 20
click at [975, 57] on h3 "Running Containers" at bounding box center [1034, 47] width 119 height 20
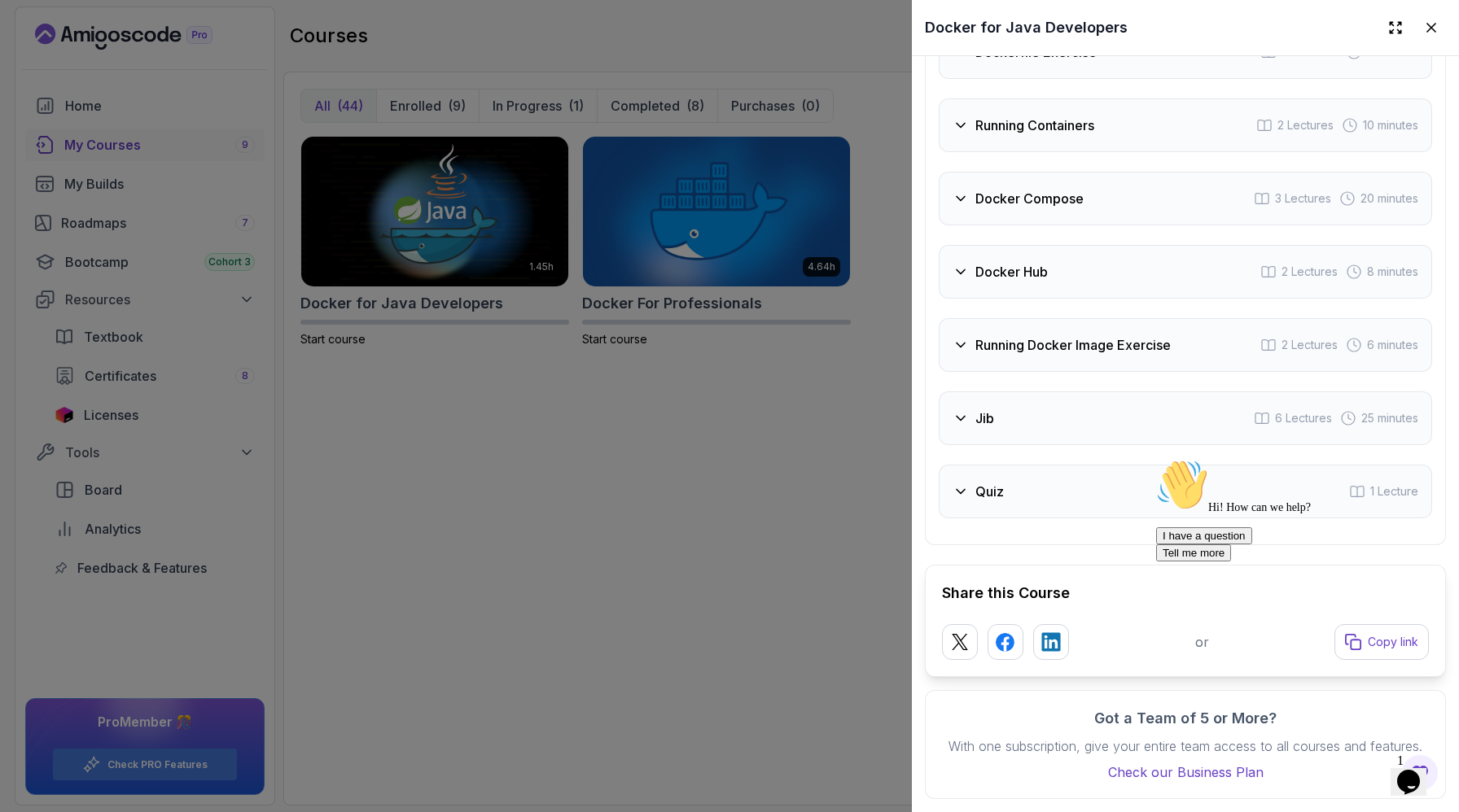
click at [939, 445] on div "Jib 6 Lectures 25 minutes" at bounding box center [1185, 418] width 494 height 54
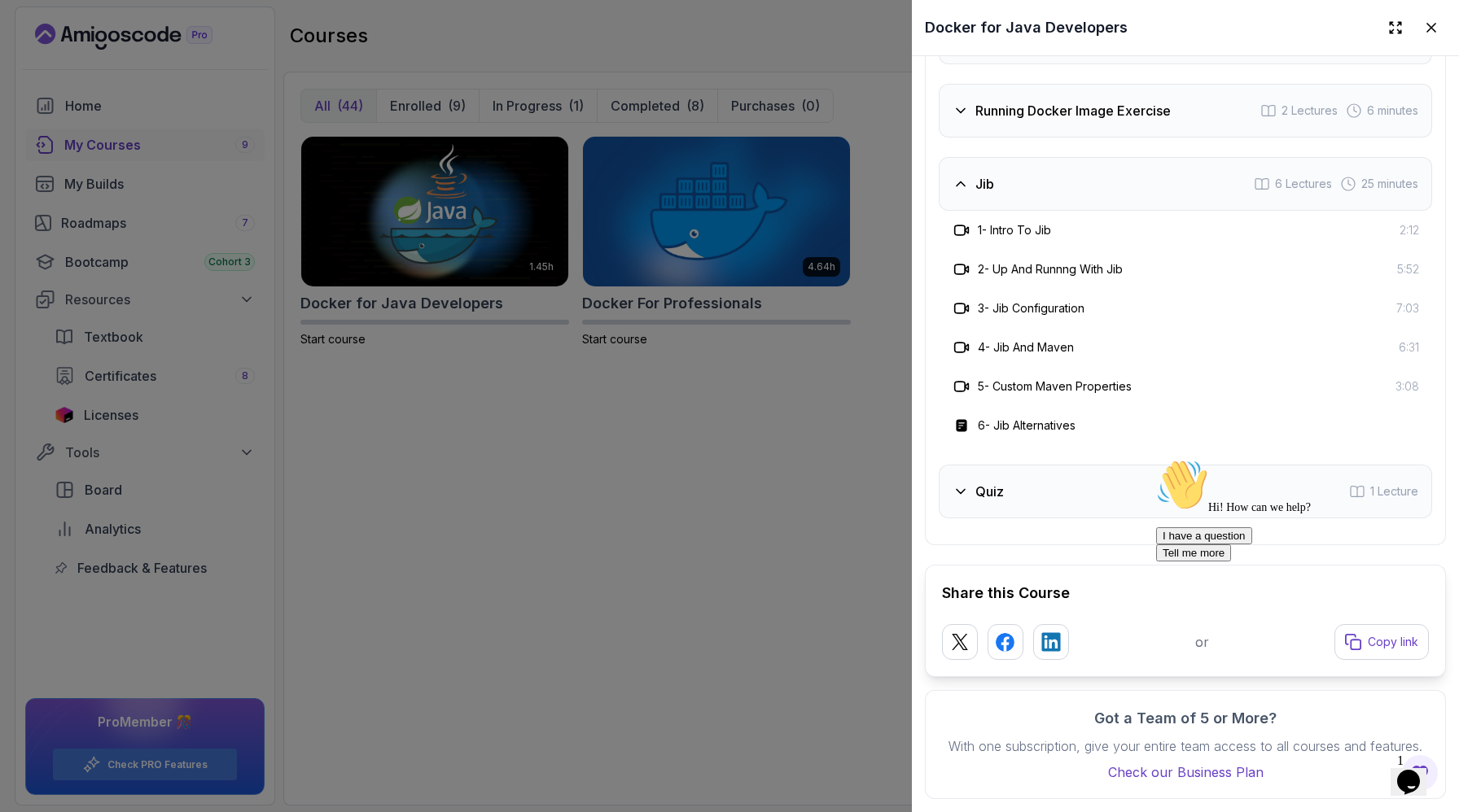
scroll to position [3805, 0]
click at [939, 211] on div "Jib 6 Lectures 25 minutes" at bounding box center [1185, 183] width 494 height 54
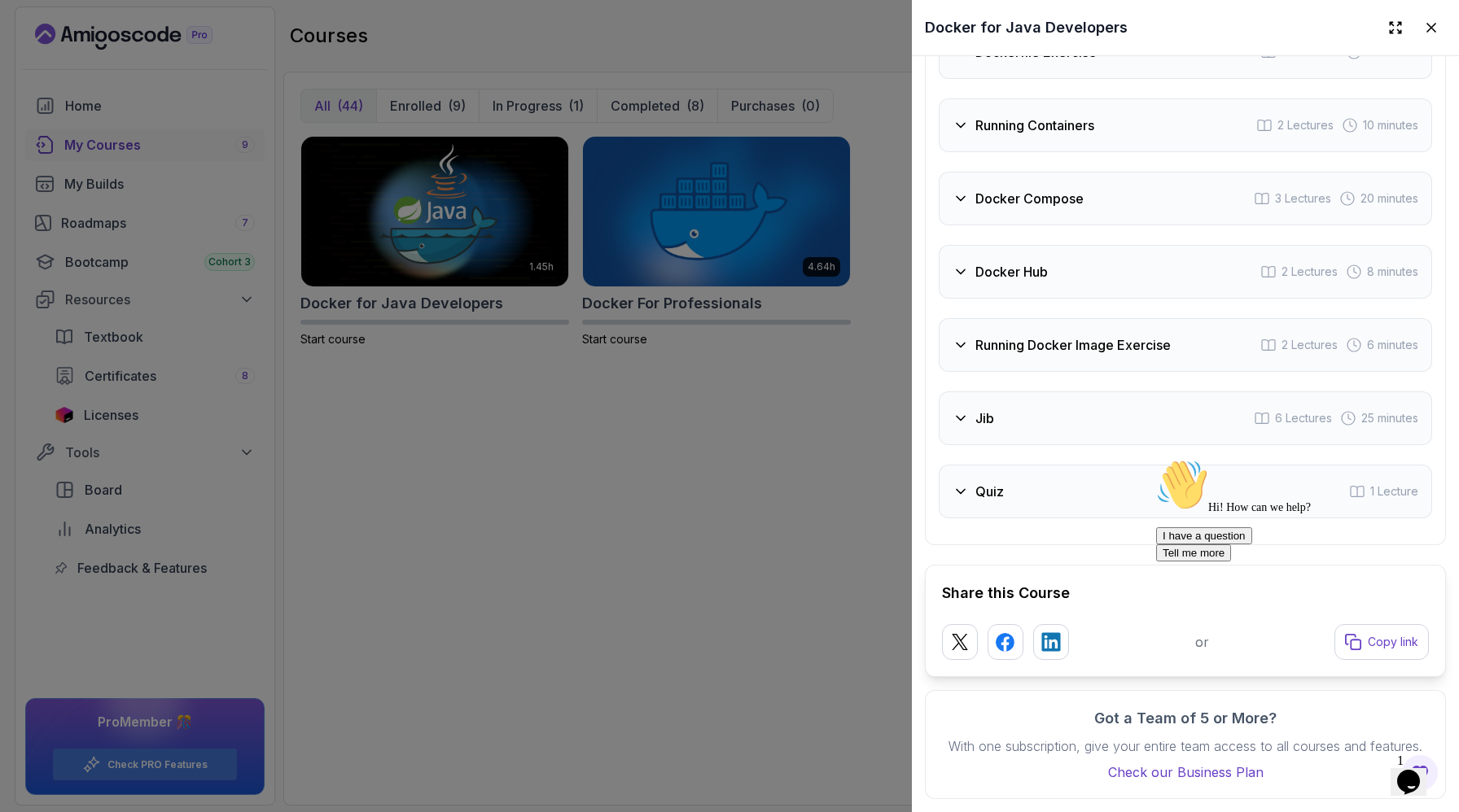
click at [632, 484] on div at bounding box center [730, 406] width 1459 height 812
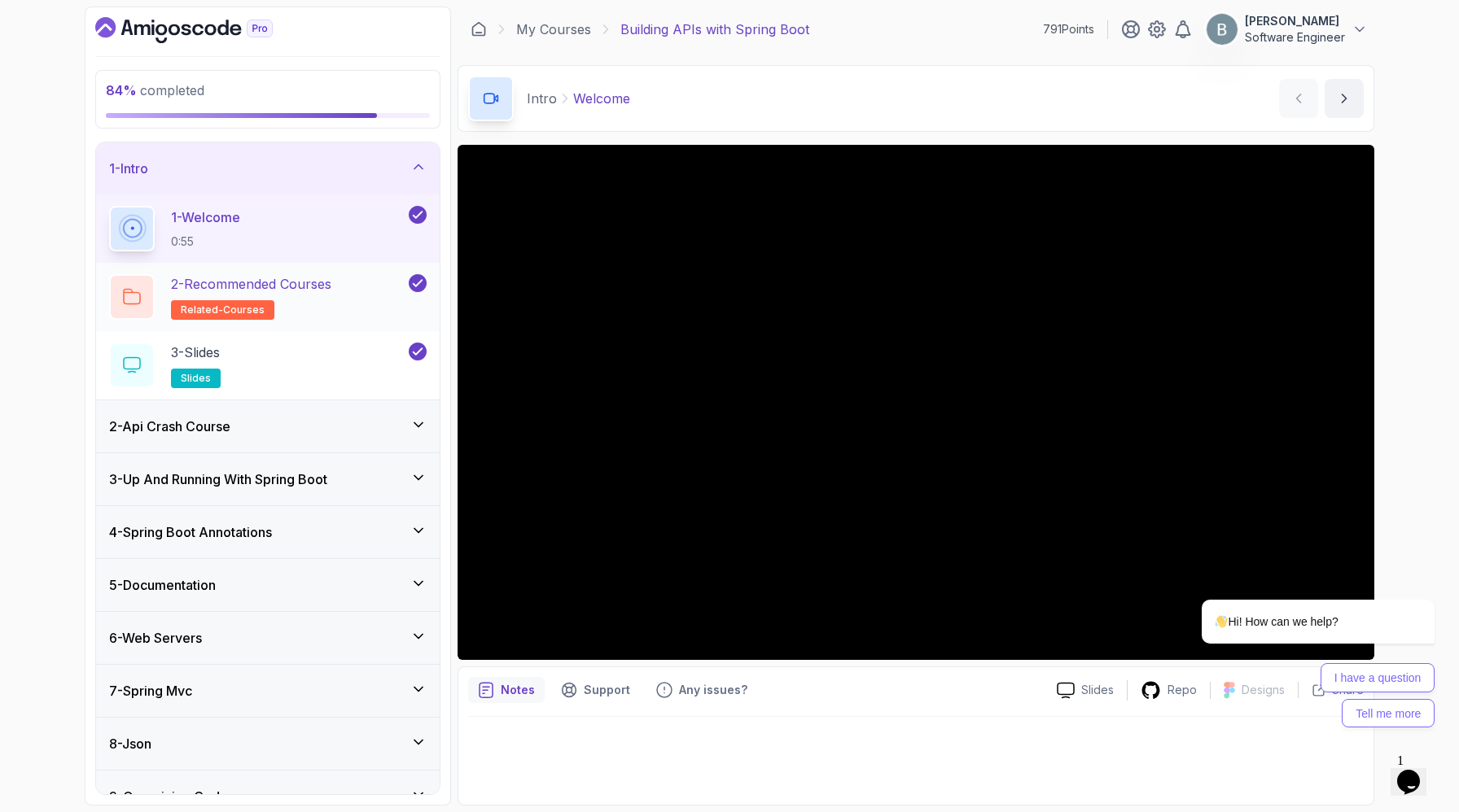
click at [331, 320] on h2 "2 - Recommended Courses related-courses" at bounding box center [251, 297] width 160 height 46
